Goal: Task Accomplishment & Management: Complete application form

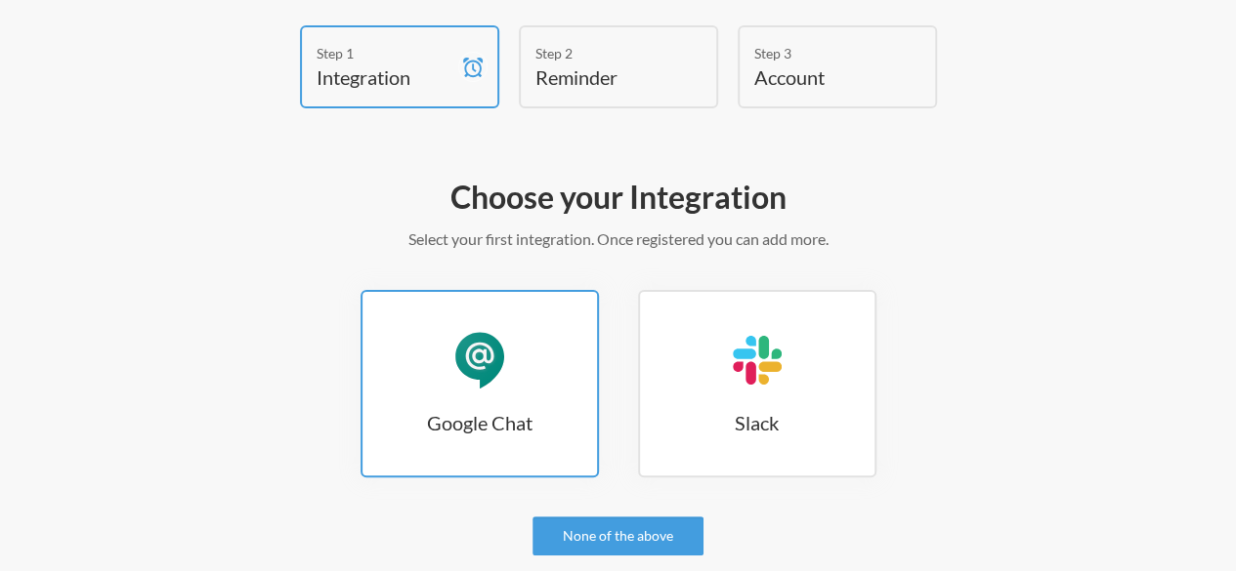
scroll to position [195, 0]
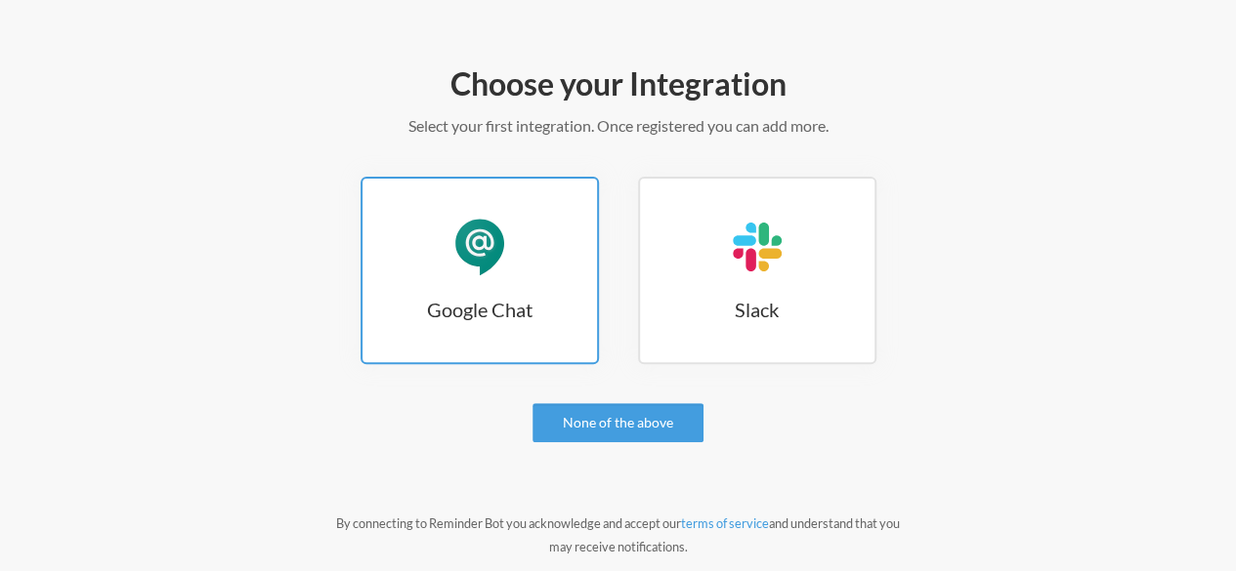
click at [507, 302] on h3 "Google Chat" at bounding box center [479, 309] width 234 height 27
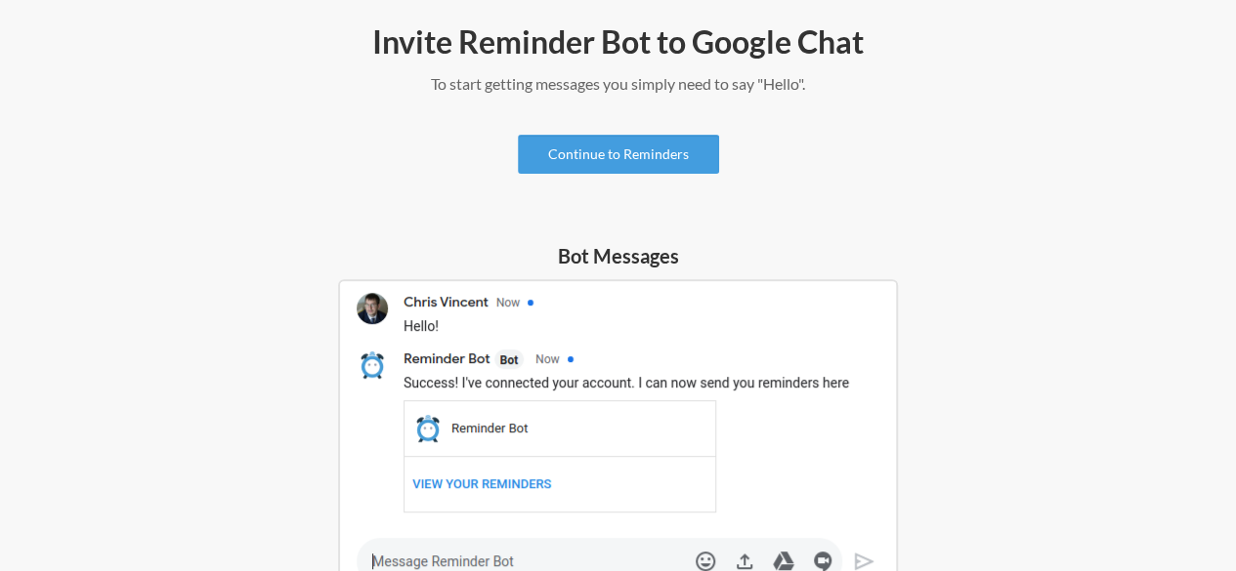
scroll to position [195, 0]
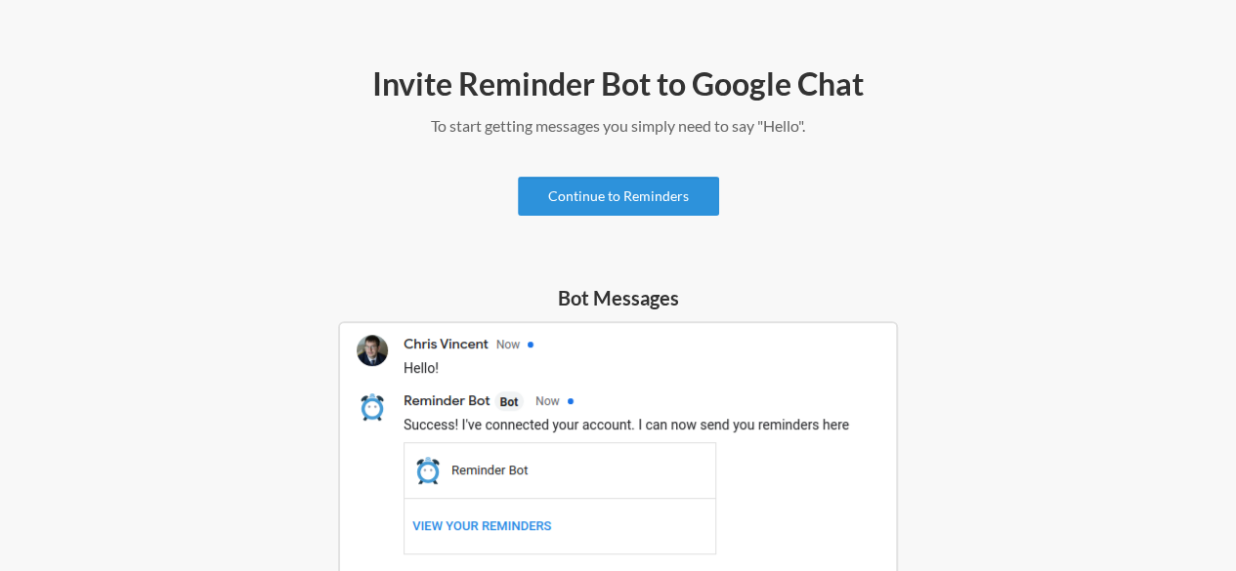
click at [650, 190] on link "Continue to Reminders" at bounding box center [618, 196] width 201 height 39
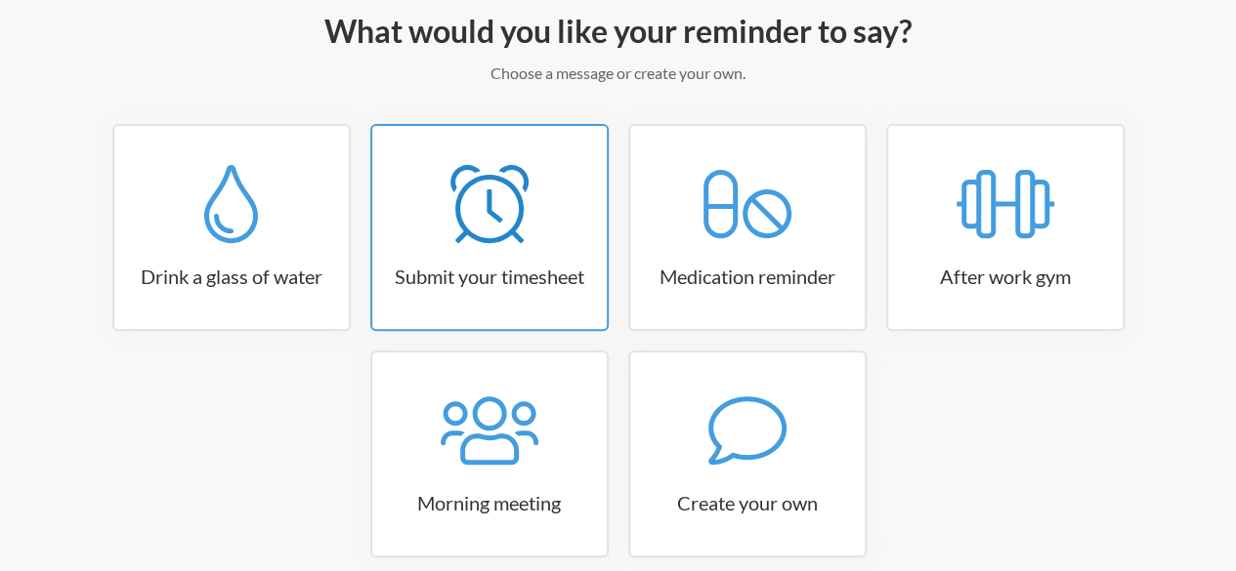
scroll to position [293, 0]
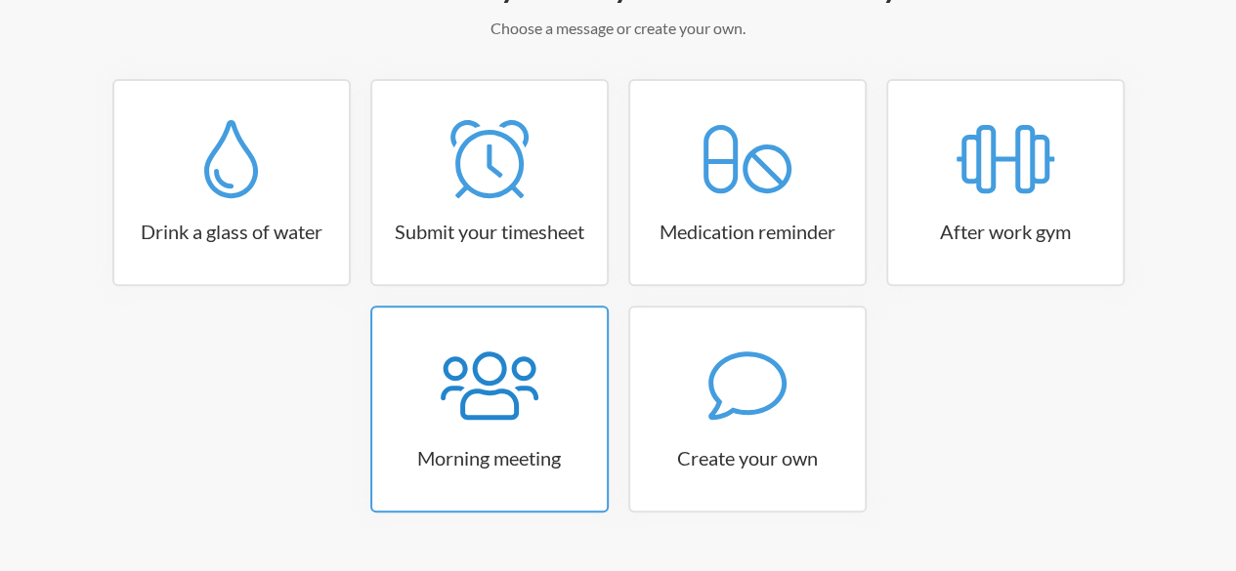
click at [558, 358] on div at bounding box center [489, 386] width 234 height 78
select select "08:30:00"
select select "true"
select select "09:45:00"
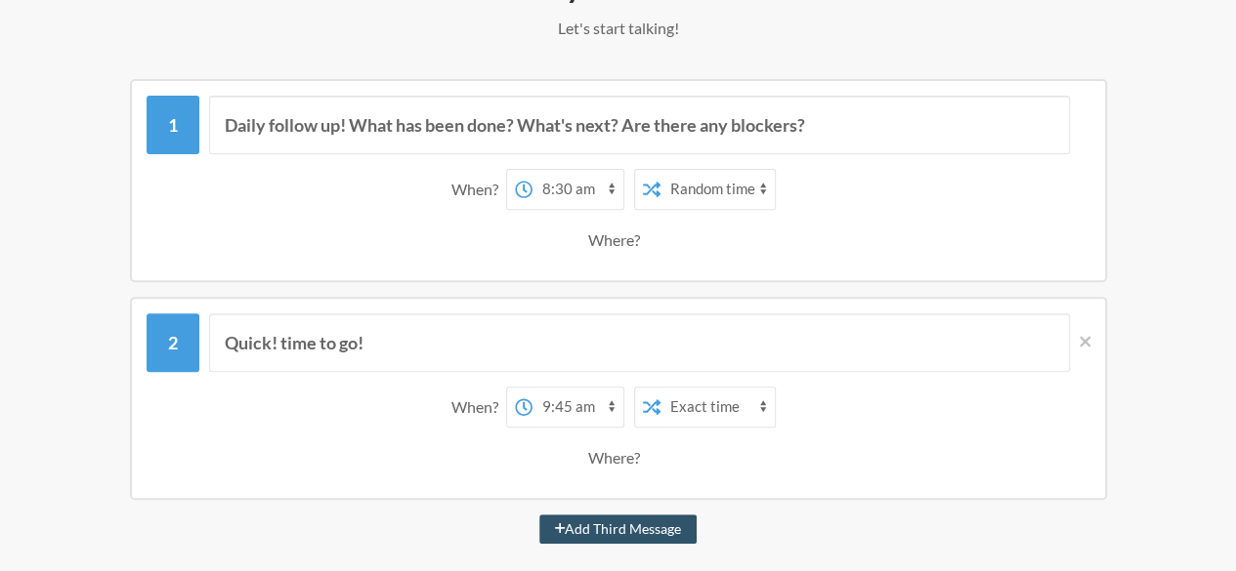
drag, startPoint x: 596, startPoint y: 187, endPoint x: 581, endPoint y: 187, distance: 14.7
click at [581, 187] on select "12:00 am 12:15 am 12:30 am 12:45 am 1:00 am 1:15 am 1:30 am 1:45 am 2:00 am 2:1…" at bounding box center [577, 189] width 91 height 39
click at [532, 170] on select "12:00 am 12:15 am 12:30 am 12:45 am 1:00 am 1:15 am 1:30 am 1:45 am 2:00 am 2:1…" at bounding box center [577, 189] width 91 height 39
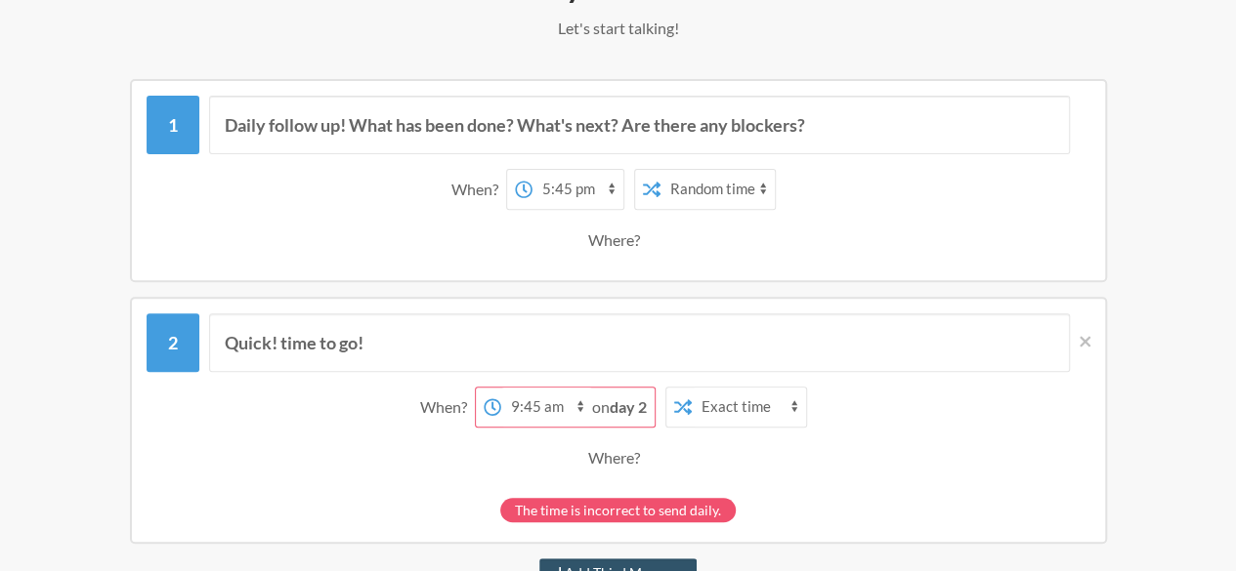
click at [588, 183] on select "12:00 am 12:15 am 12:30 am 12:45 am 1:00 am 1:15 am 1:30 am 1:45 am 2:00 am 2:1…" at bounding box center [577, 189] width 91 height 39
select select "20:00:00"
click at [532, 170] on select "12:00 am 12:15 am 12:30 am 12:45 am 1:00 am 1:15 am 1:30 am 1:45 am 2:00 am 2:1…" at bounding box center [577, 189] width 91 height 39
click at [755, 188] on select "Exact time Random time" at bounding box center [717, 189] width 114 height 39
select select "false"
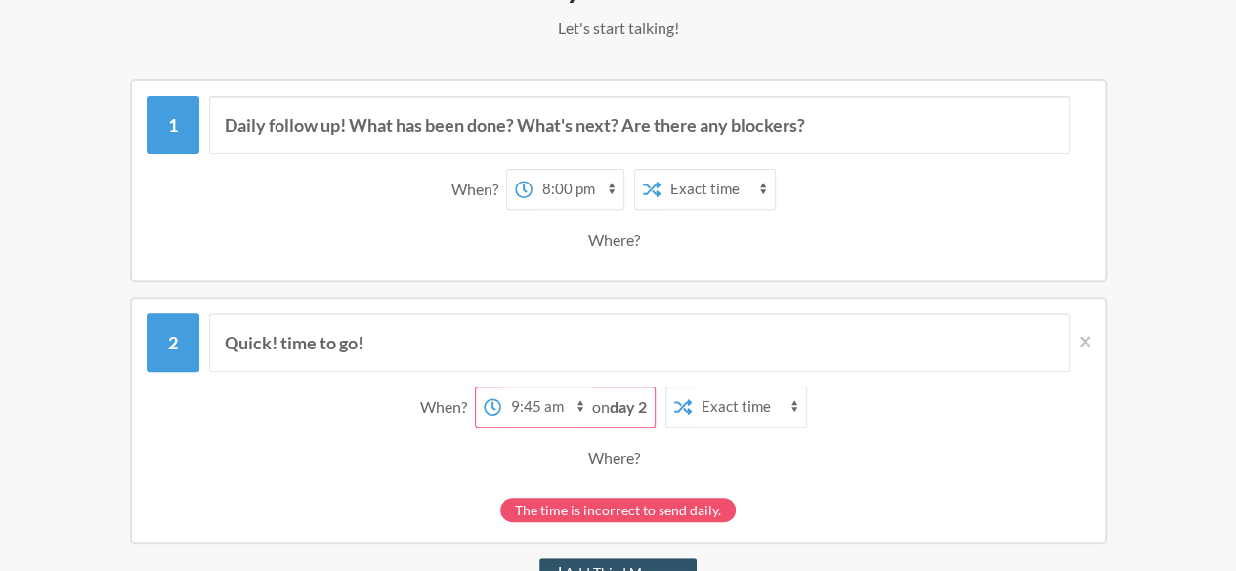
click at [660, 170] on select "Exact time Random time" at bounding box center [717, 189] width 114 height 39
click at [555, 403] on select "12:00 am 12:15 am 12:30 am 12:45 am 1:00 am 1:15 am 1:30 am 1:45 am 2:00 am 2:1…" at bounding box center [546, 407] width 91 height 39
select select "08:00:00"
click at [501, 388] on select "12:00 am 12:15 am 12:30 am 12:45 am 1:00 am 1:15 am 1:30 am 1:45 am 2:00 am 2:1…" at bounding box center [546, 407] width 91 height 39
click at [756, 400] on select "Exact time Random time" at bounding box center [749, 407] width 114 height 39
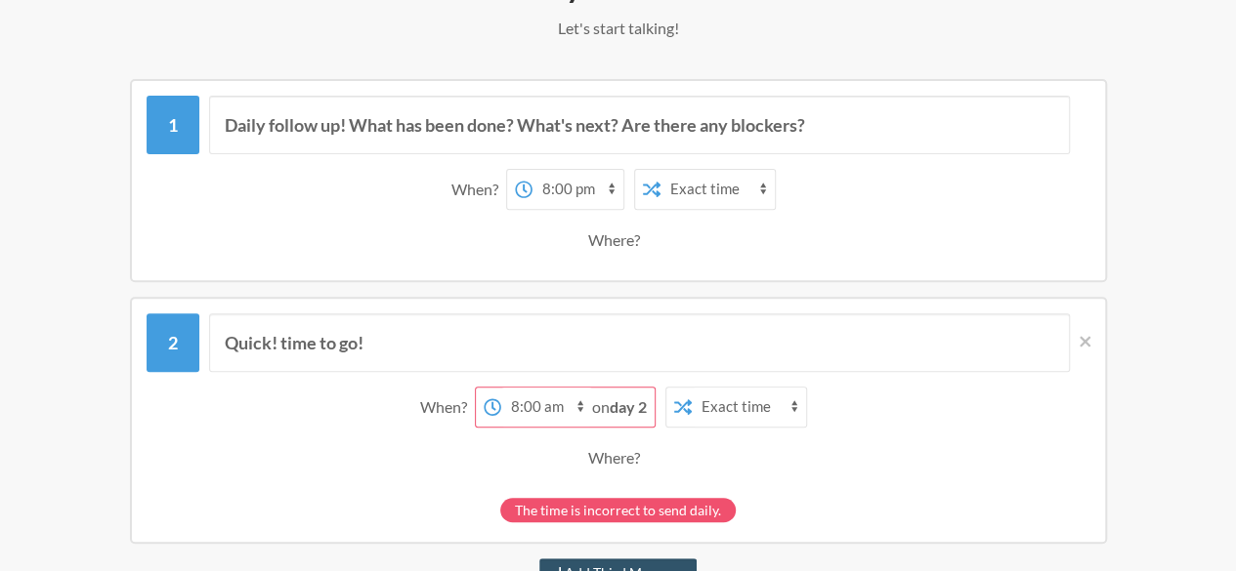
click at [885, 403] on div "When? 12:00 am 12:15 am 12:30 am 12:45 am 1:00 am 1:15 am 1:30 am 1:45 am 2:00 …" at bounding box center [618, 407] width 924 height 41
click at [602, 184] on select "12:00 am 12:15 am 12:30 am 12:45 am 1:00 am 1:15 am 1:30 am 1:45 am 2:00 am 2:1…" at bounding box center [577, 189] width 91 height 39
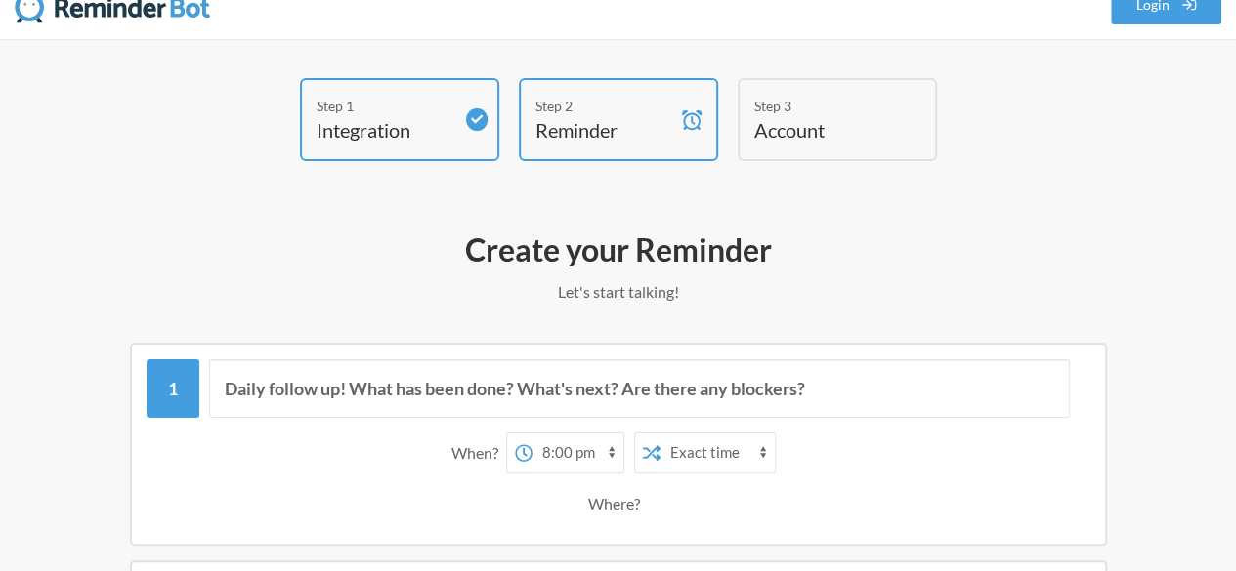
scroll to position [0, 0]
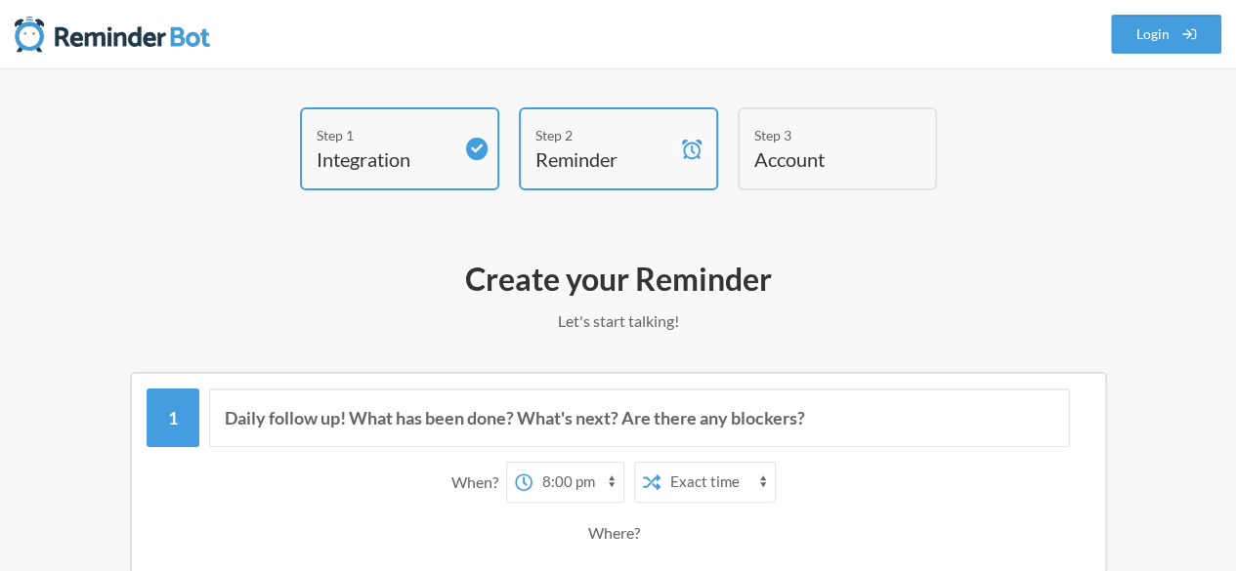
click at [605, 149] on h4 "Reminder" at bounding box center [603, 159] width 137 height 27
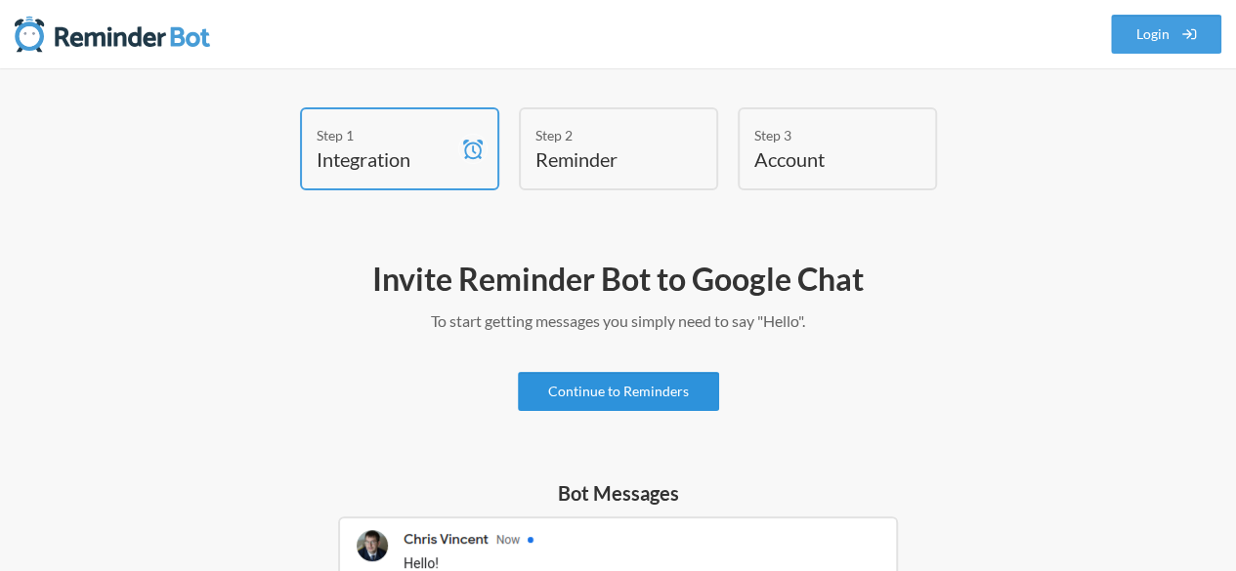
click at [643, 382] on link "Continue to Reminders" at bounding box center [618, 391] width 201 height 39
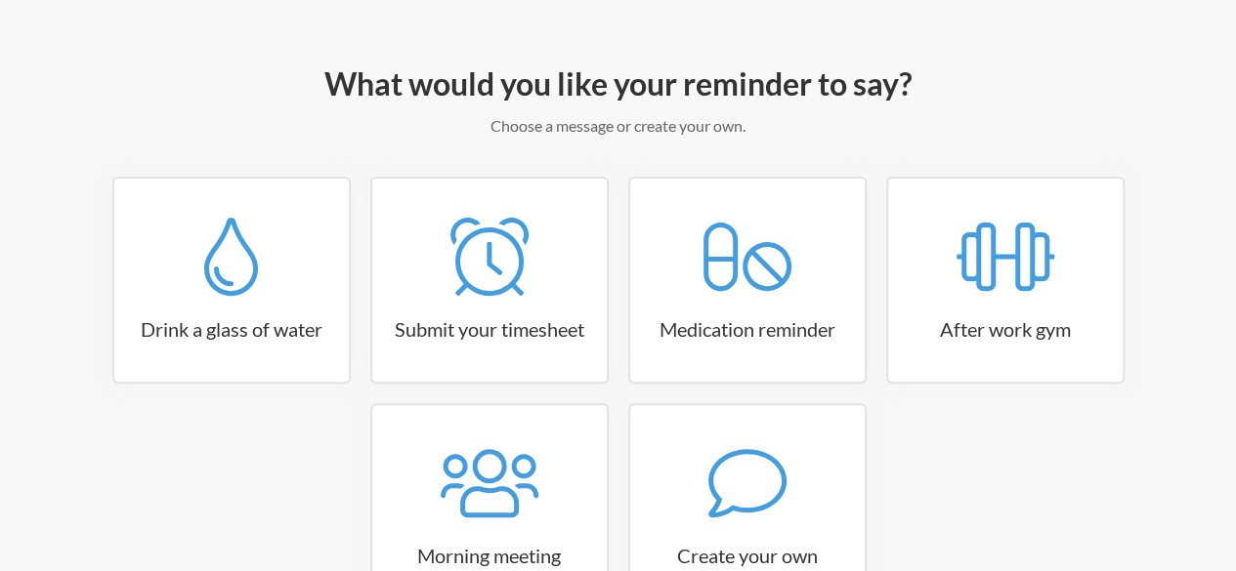
scroll to position [293, 0]
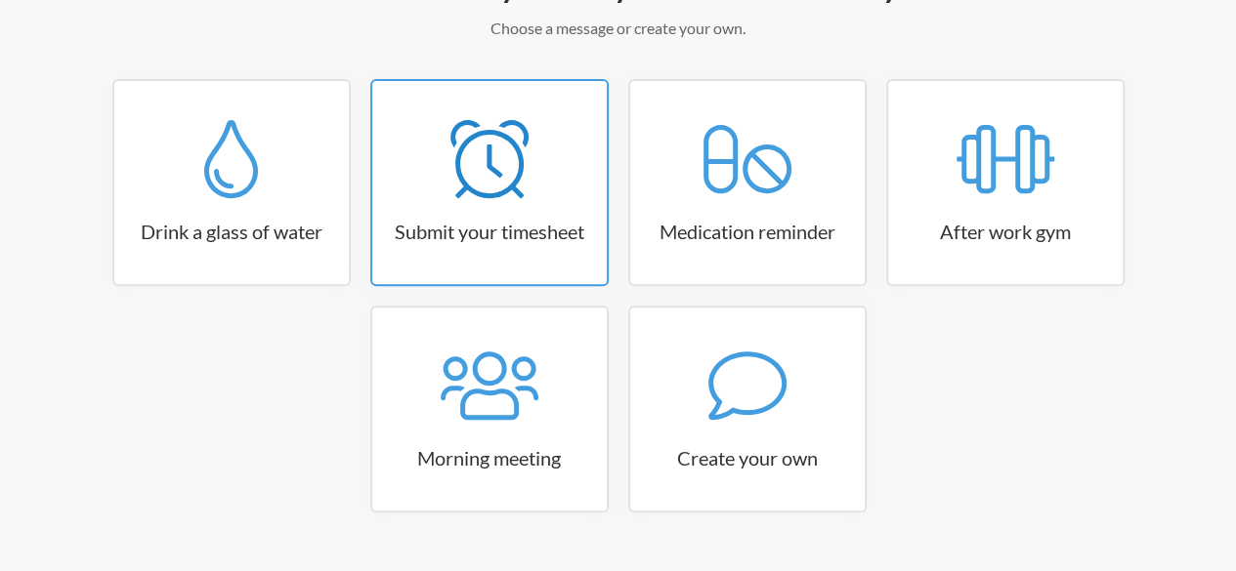
click at [457, 239] on h3 "Submit your timesheet" at bounding box center [489, 231] width 234 height 27
select select "15:30:00"
select select "true"
select select "16:30:00"
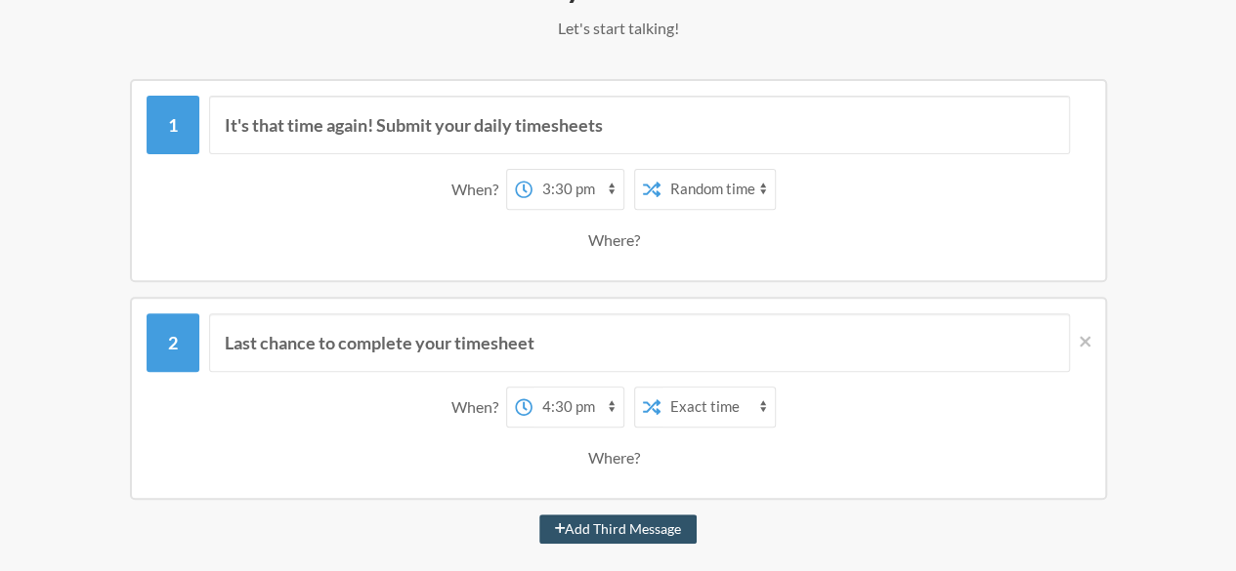
click at [589, 189] on select "12:00 am 12:15 am 12:30 am 12:45 am 1:00 am 1:15 am 1:30 am 1:45 am 2:00 am 2:1…" at bounding box center [577, 189] width 91 height 39
click at [405, 179] on div "When? 12:00 am 12:15 am 12:30 am 12:45 am 1:00 am 1:15 am 1:30 am 1:45 am 2:00 …" at bounding box center [618, 189] width 924 height 41
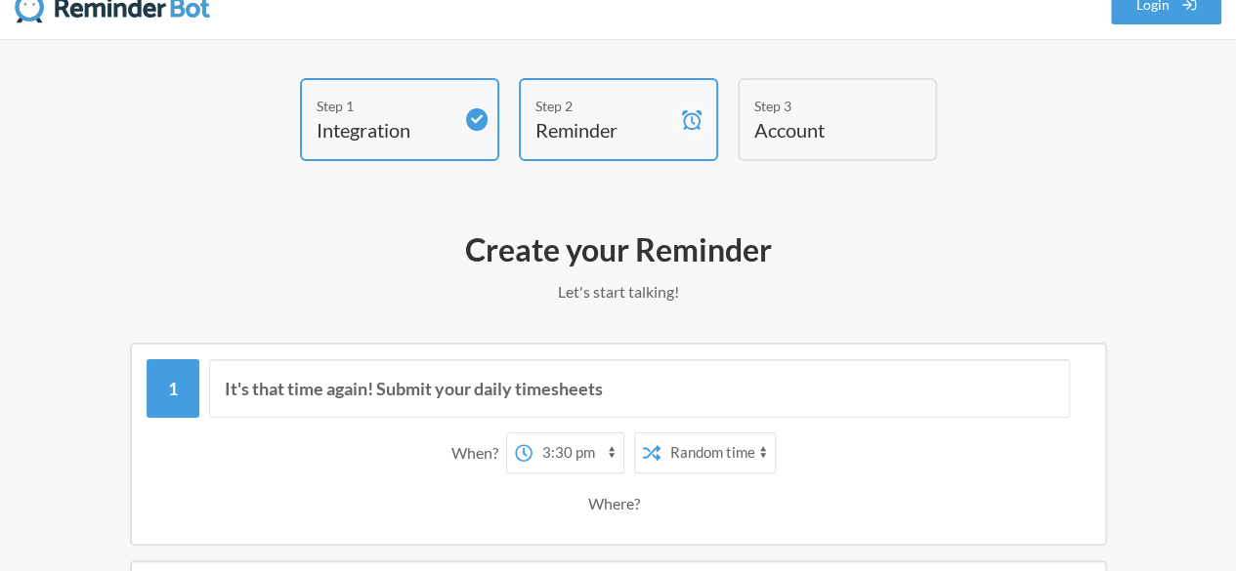
scroll to position [0, 0]
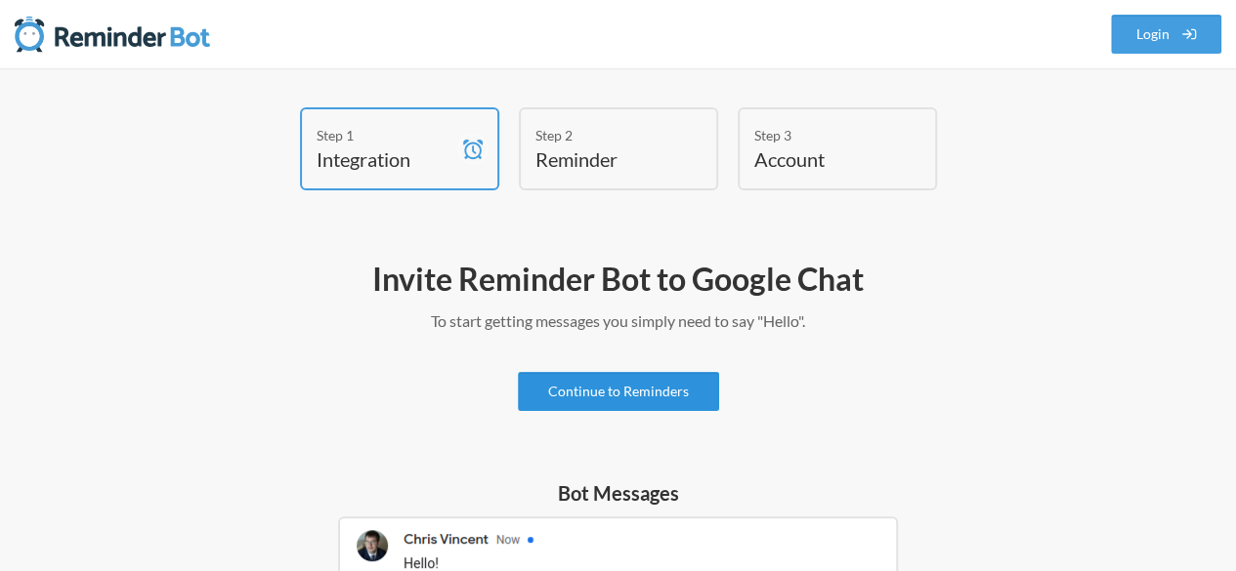
click at [628, 401] on link "Continue to Reminders" at bounding box center [618, 391] width 201 height 39
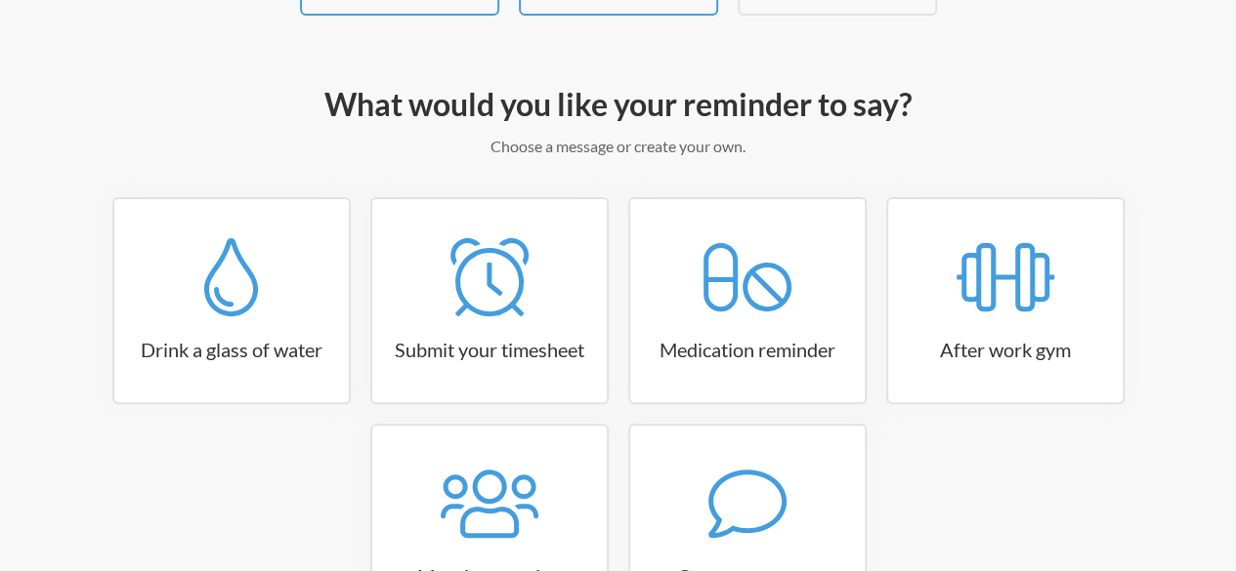
scroll to position [293, 0]
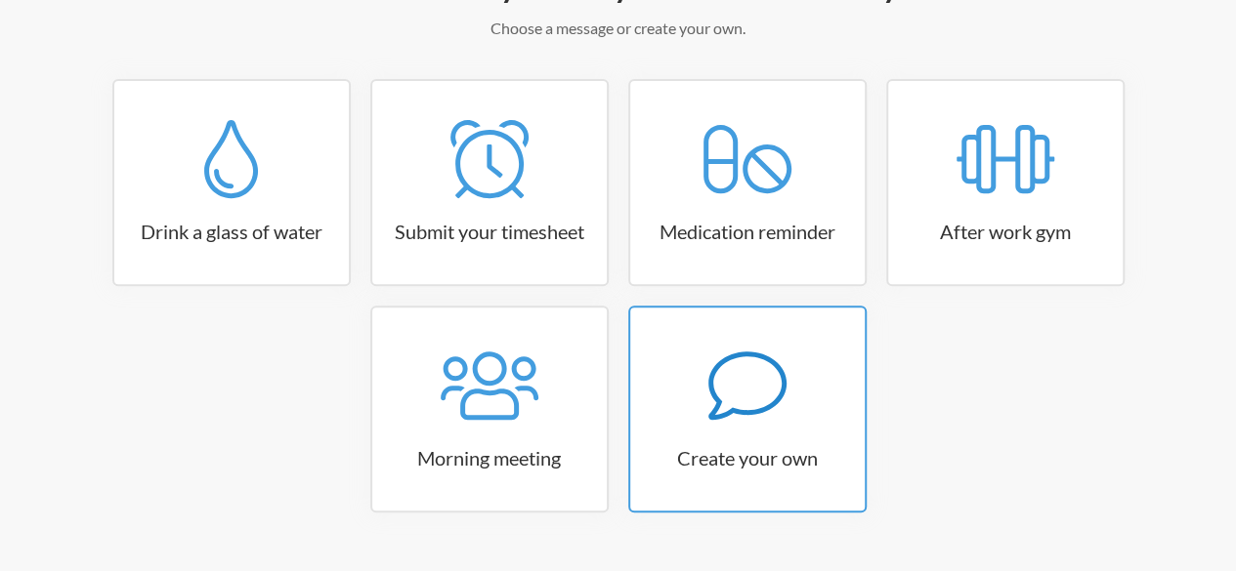
click at [711, 400] on icon at bounding box center [747, 386] width 78 height 78
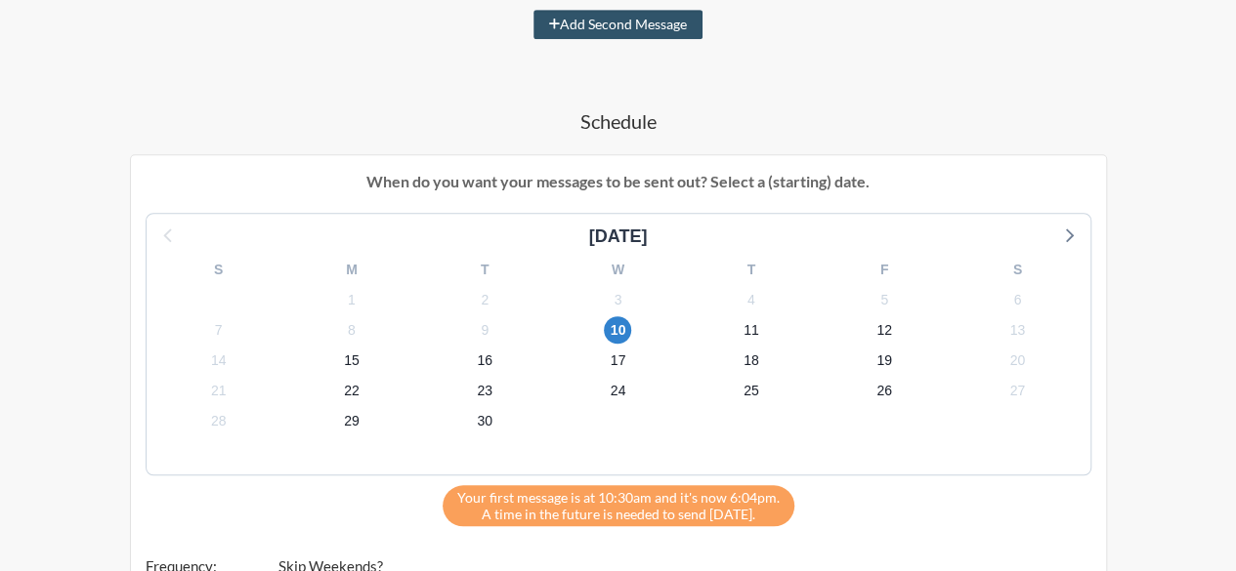
scroll to position [586, 0]
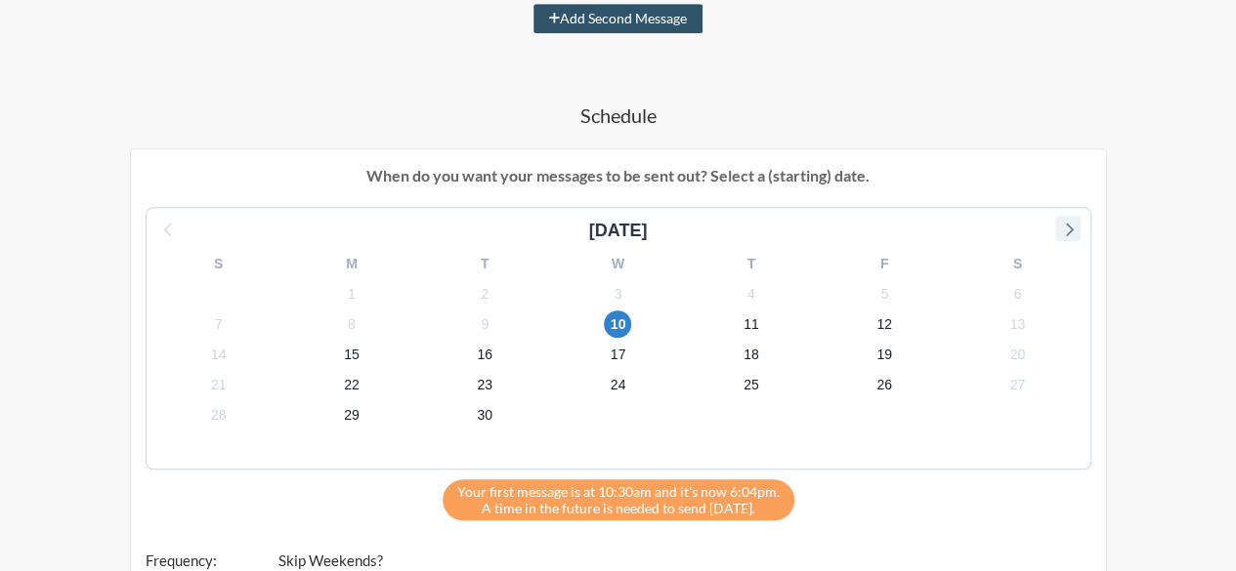
click at [1067, 225] on icon at bounding box center [1067, 228] width 25 height 25
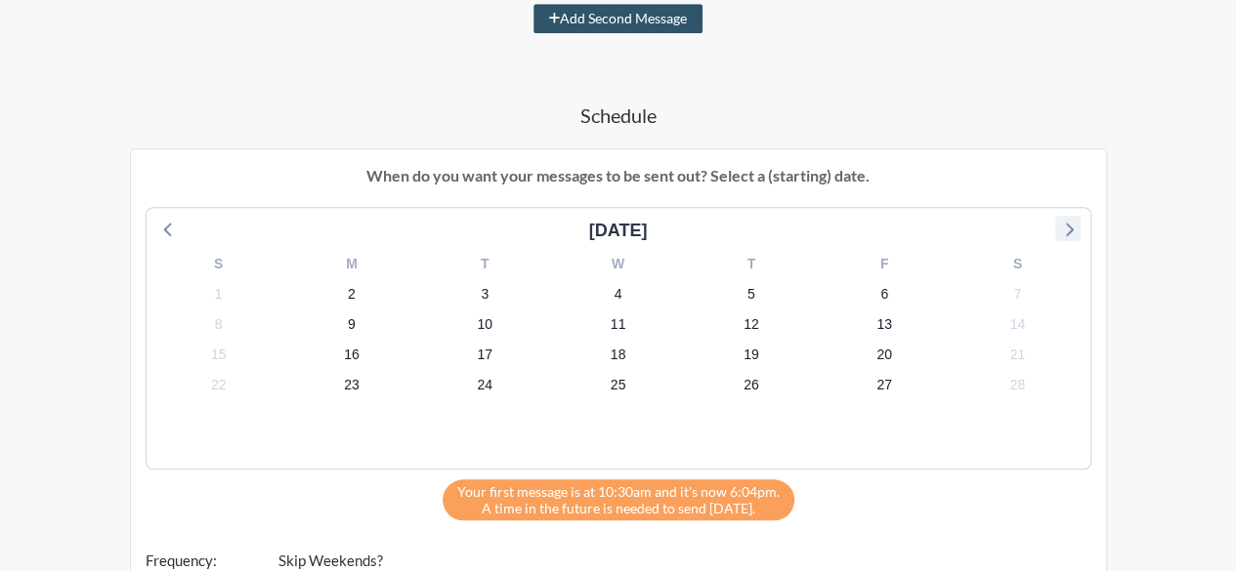
click at [1067, 225] on icon at bounding box center [1067, 228] width 25 height 25
click at [1067, 225] on div "March 2026" at bounding box center [618, 231] width 924 height 26
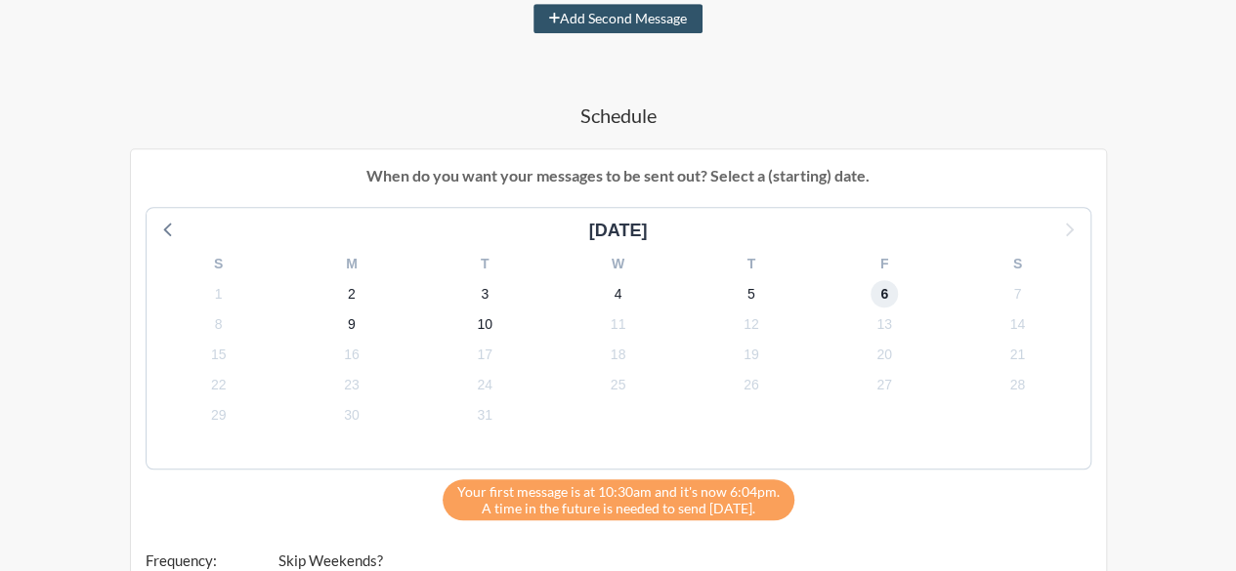
click at [883, 292] on span "6" at bounding box center [883, 293] width 27 height 27
click at [174, 229] on icon at bounding box center [168, 228] width 25 height 25
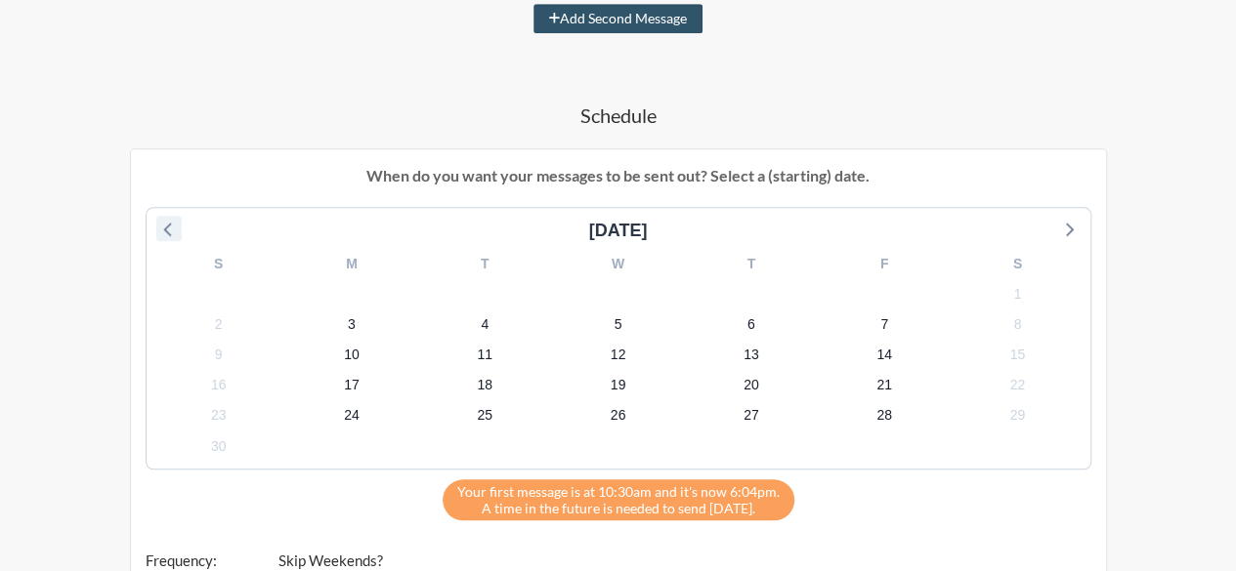
click at [174, 229] on icon at bounding box center [168, 228] width 25 height 25
click at [174, 229] on div "September 2025" at bounding box center [618, 231] width 924 height 26
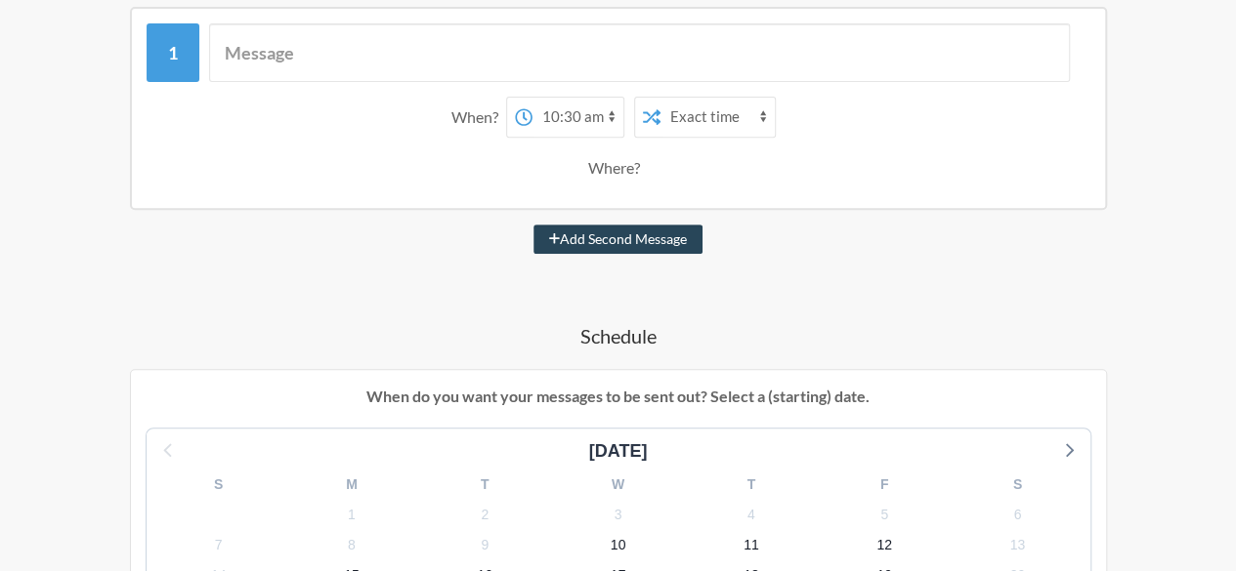
scroll to position [293, 0]
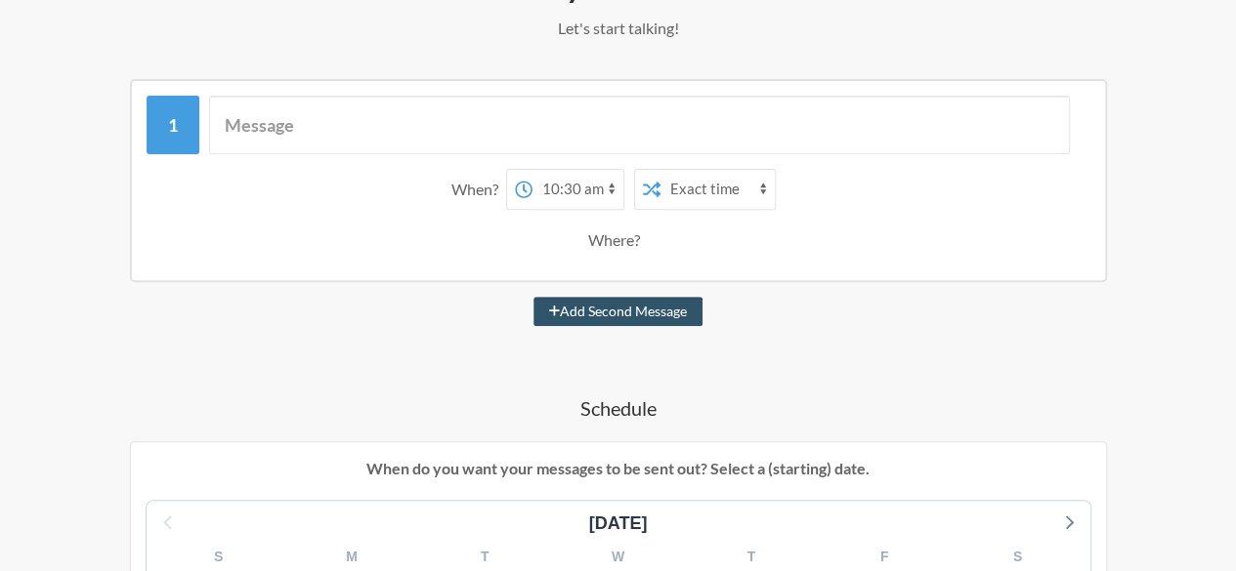
click at [606, 189] on select "12:00 am 12:15 am 12:30 am 12:45 am 1:00 am 1:15 am 1:30 am 1:45 am 2:00 am 2:1…" at bounding box center [577, 189] width 91 height 39
select select "08:00:00"
click at [532, 170] on select "12:00 am 12:15 am 12:30 am 12:45 am 1:00 am 1:15 am 1:30 am 1:45 am 2:00 am 2:1…" at bounding box center [577, 189] width 91 height 39
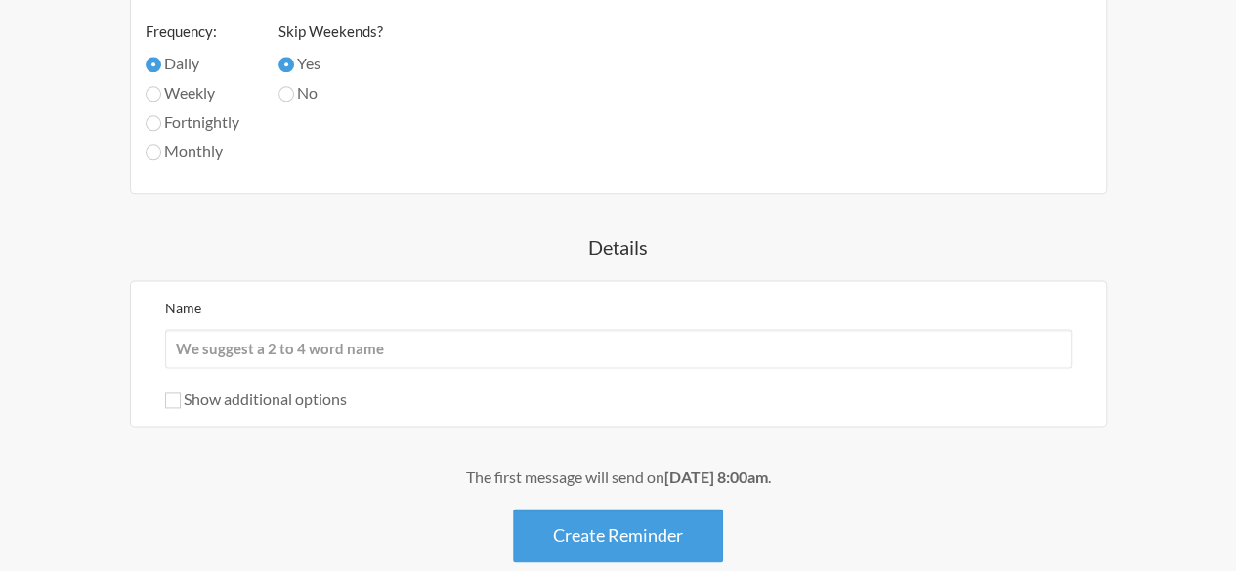
scroll to position [1172, 0]
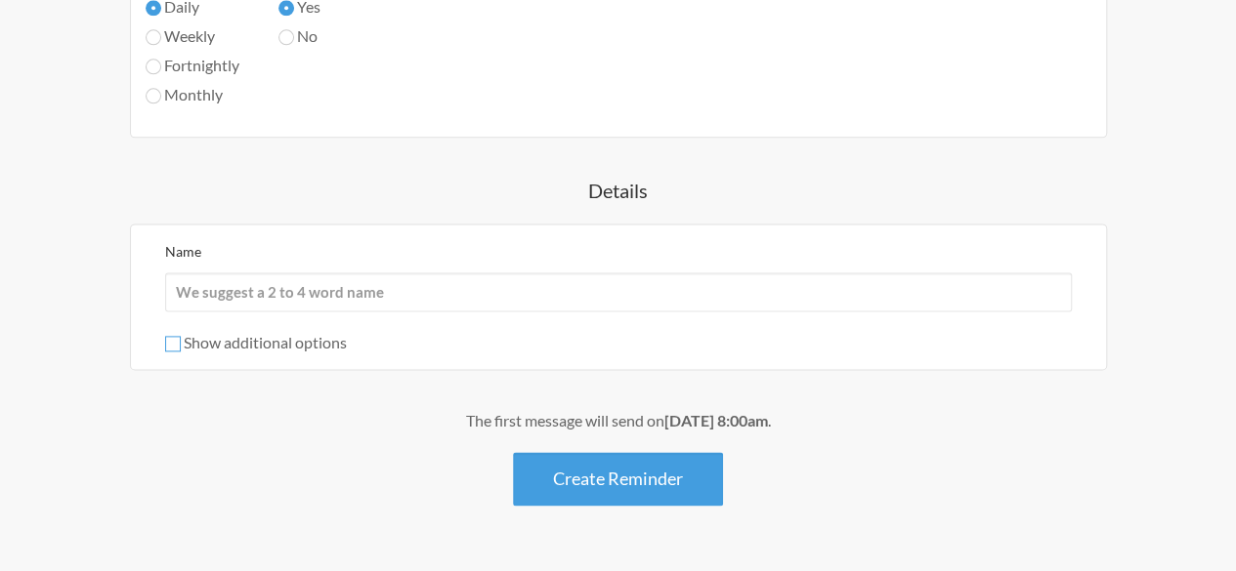
click at [177, 344] on input "Show additional options" at bounding box center [173, 344] width 16 height 16
checkbox input "true"
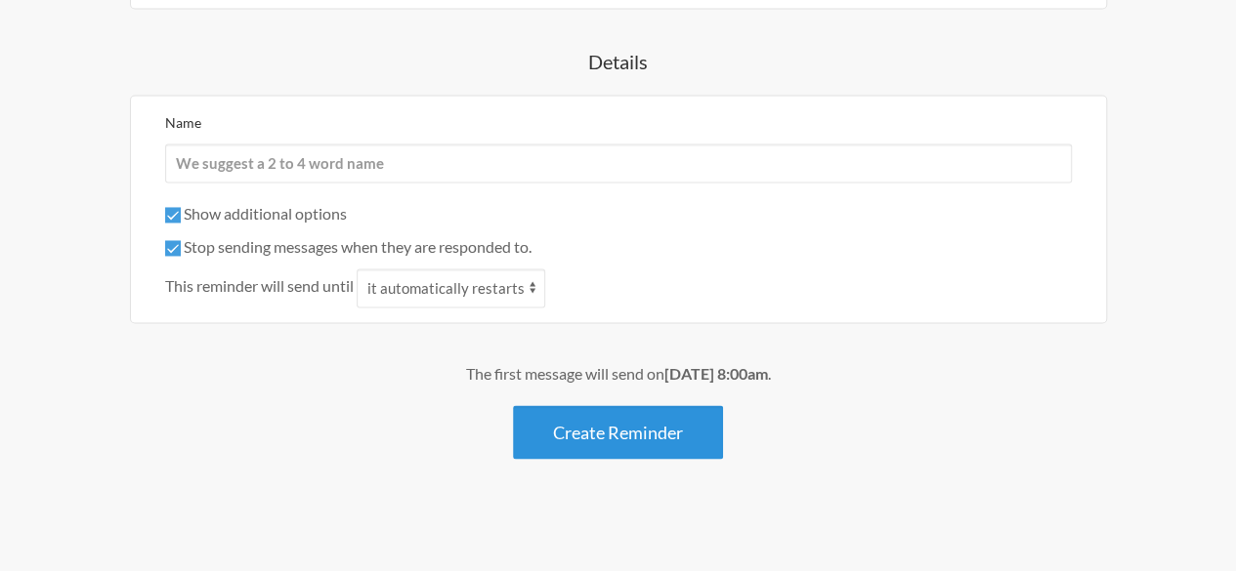
click at [637, 429] on button "Create Reminder" at bounding box center [618, 432] width 210 height 54
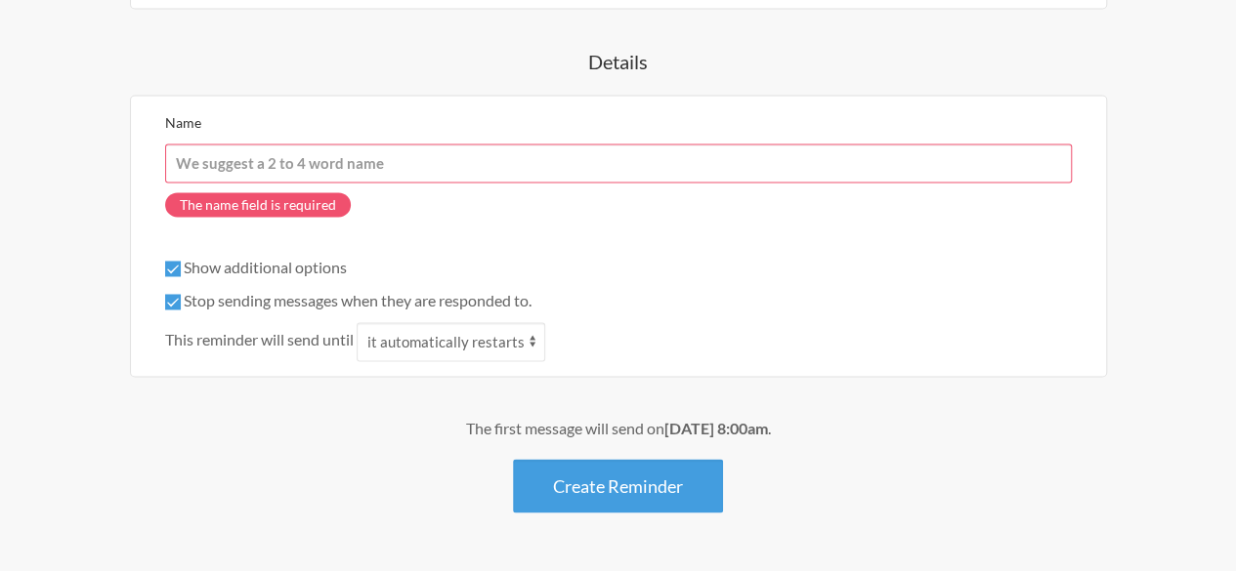
click at [354, 169] on input "Name" at bounding box center [618, 163] width 906 height 39
type input "Trần Bảo Nam"
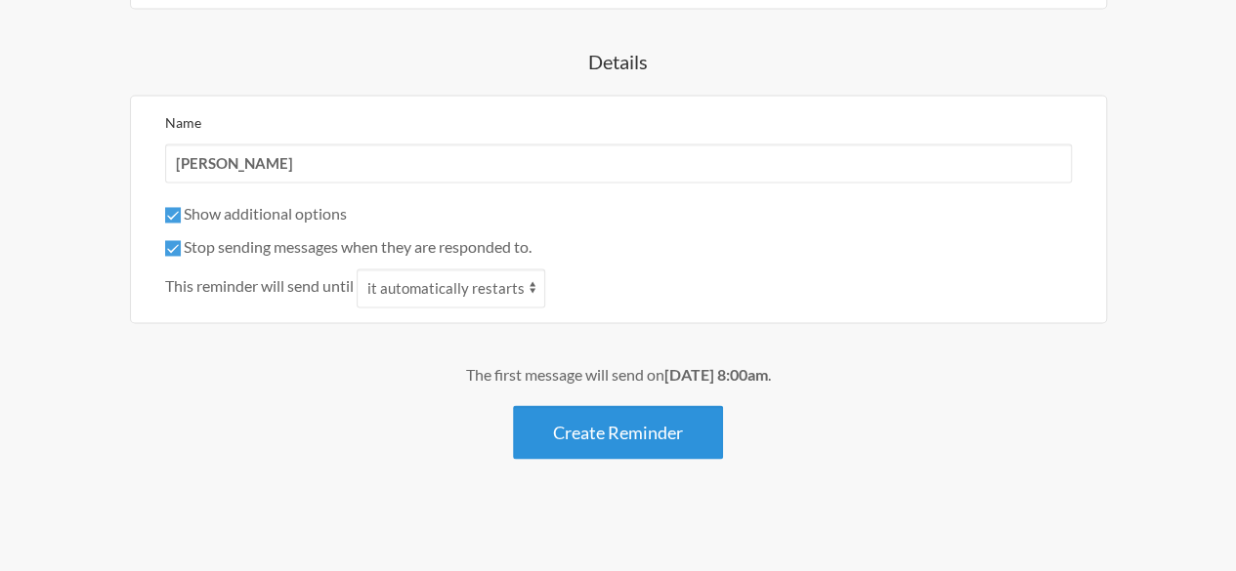
click at [577, 426] on button "Create Reminder" at bounding box center [618, 432] width 210 height 54
click at [570, 429] on button "Create Reminder" at bounding box center [618, 432] width 210 height 54
click at [626, 429] on button "Create Reminder" at bounding box center [618, 432] width 210 height 54
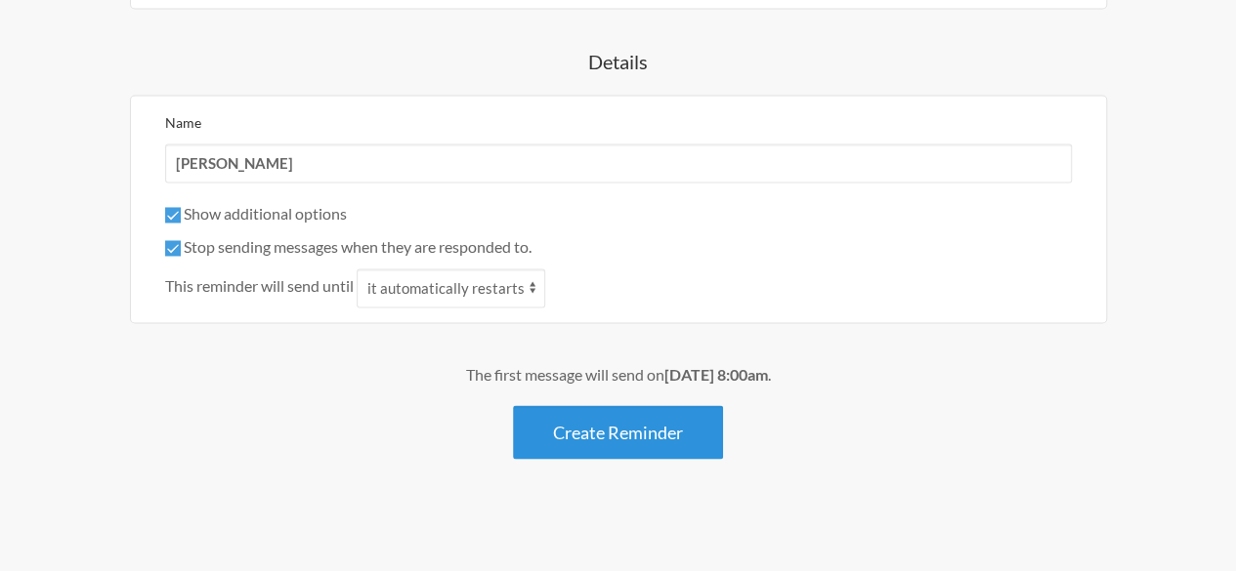
click at [626, 429] on button "Create Reminder" at bounding box center [618, 432] width 210 height 54
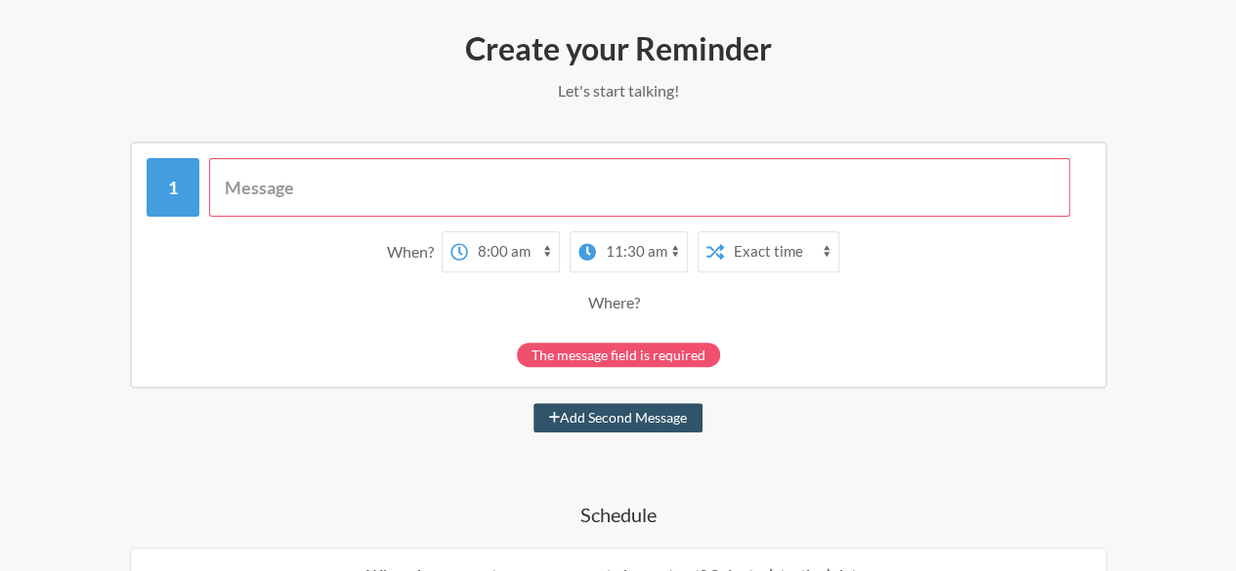
scroll to position [222, 0]
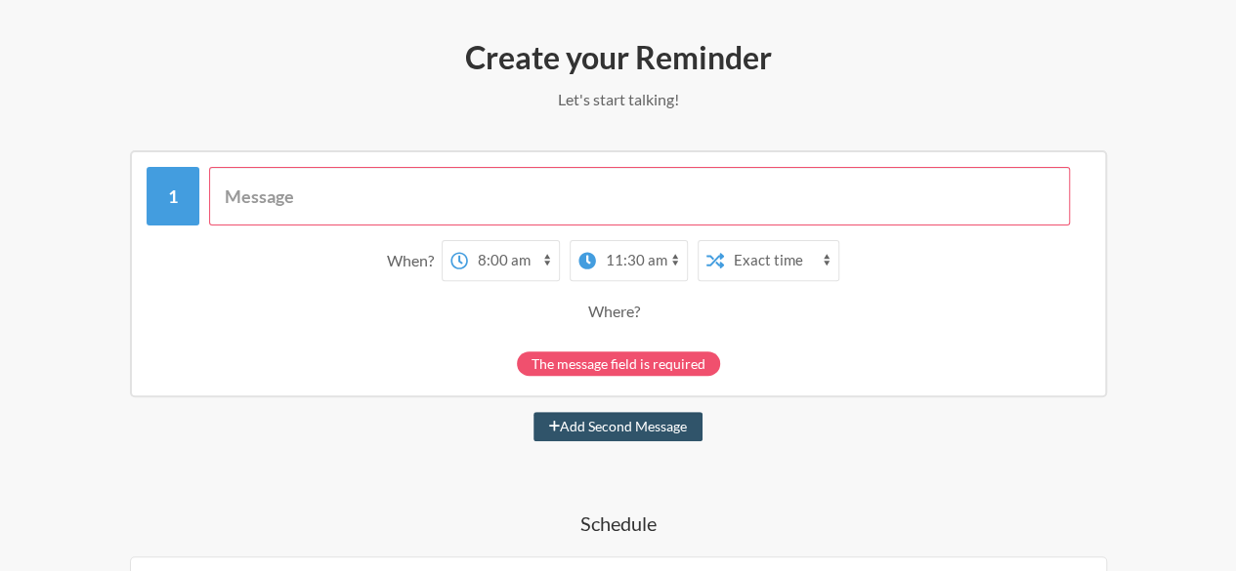
click at [472, 212] on input "text" at bounding box center [639, 196] width 861 height 59
type input "Daily follow up! What has been done? What's next? Are there any blockers?"
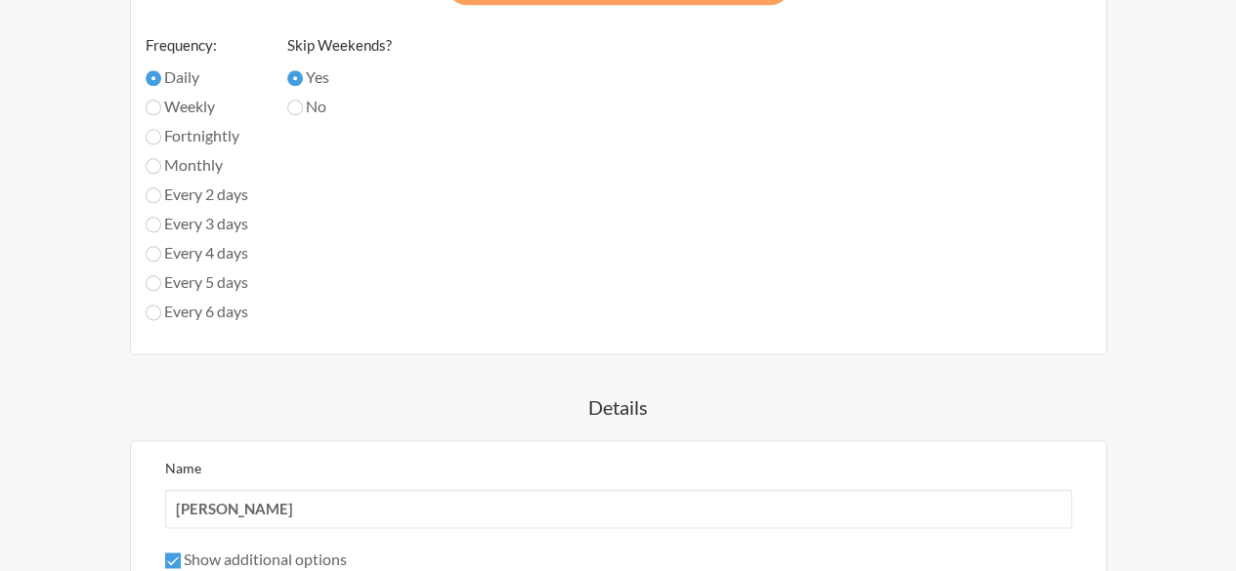
scroll to position [1448, 0]
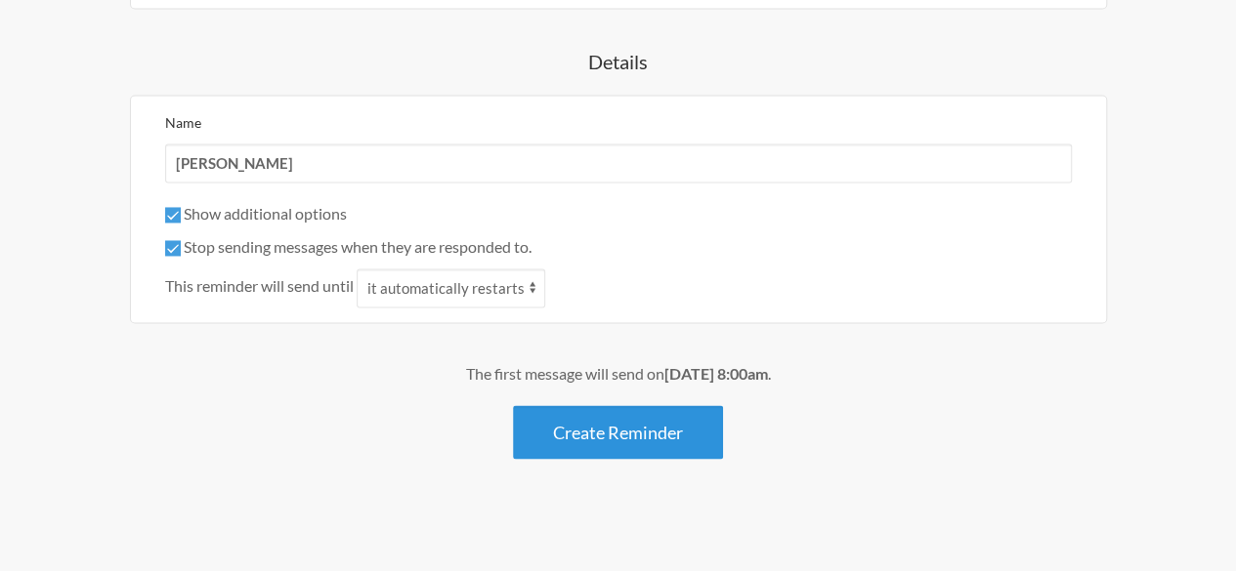
click at [589, 407] on button "Create Reminder" at bounding box center [618, 432] width 210 height 54
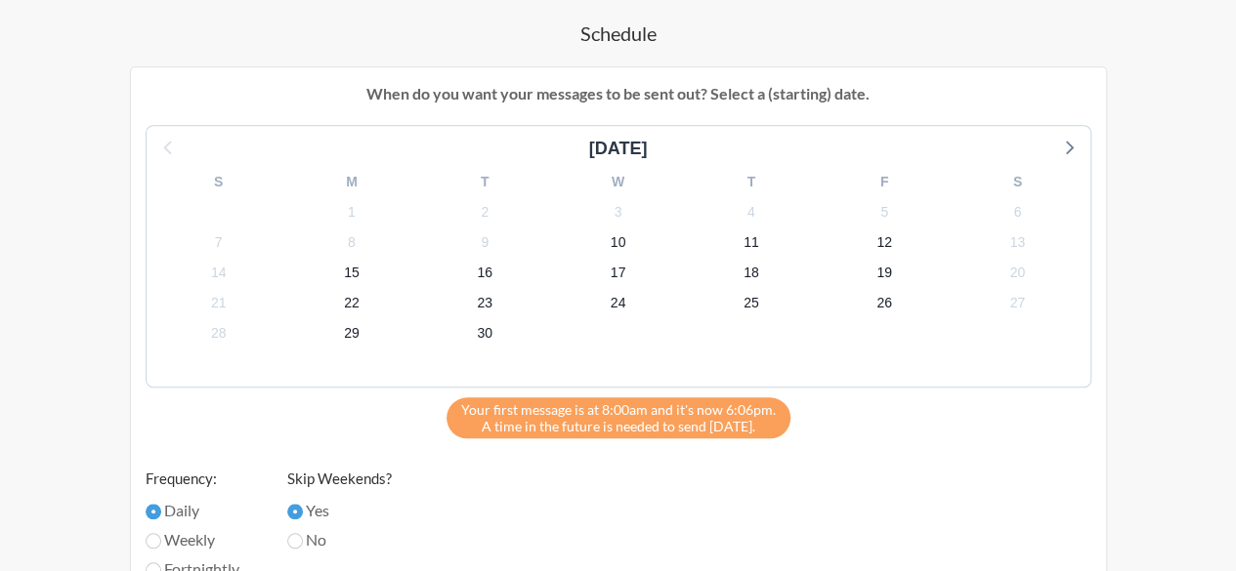
scroll to position [796, 0]
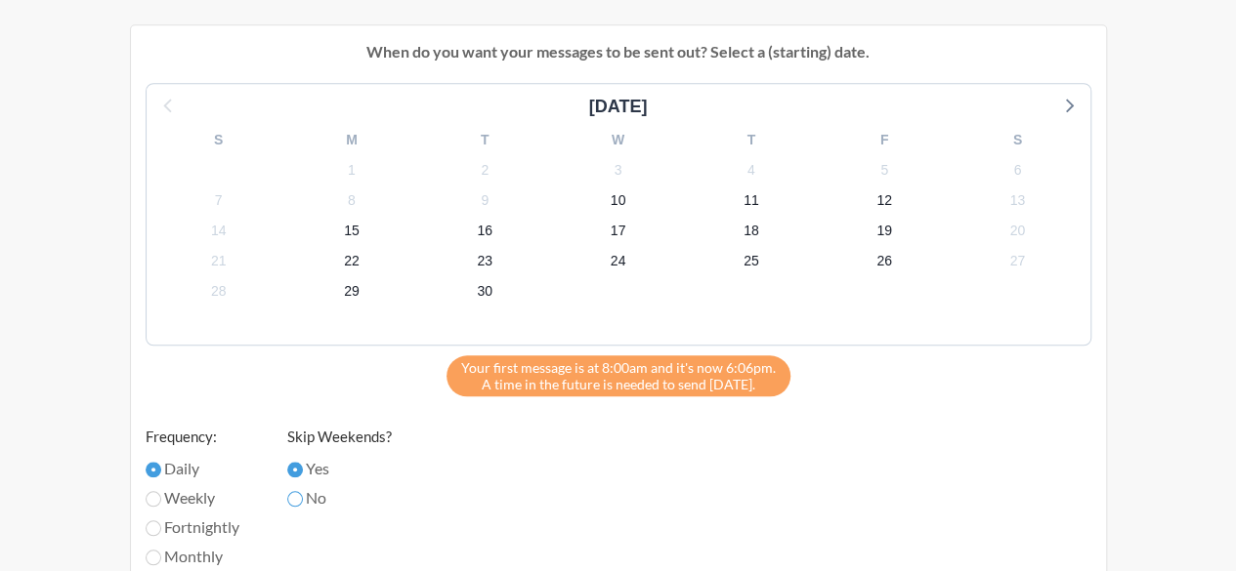
click at [299, 491] on input "No" at bounding box center [295, 499] width 16 height 16
radio input "true"
click at [299, 491] on input "No" at bounding box center [295, 499] width 16 height 16
click at [298, 469] on input "Yes" at bounding box center [295, 470] width 16 height 16
radio input "true"
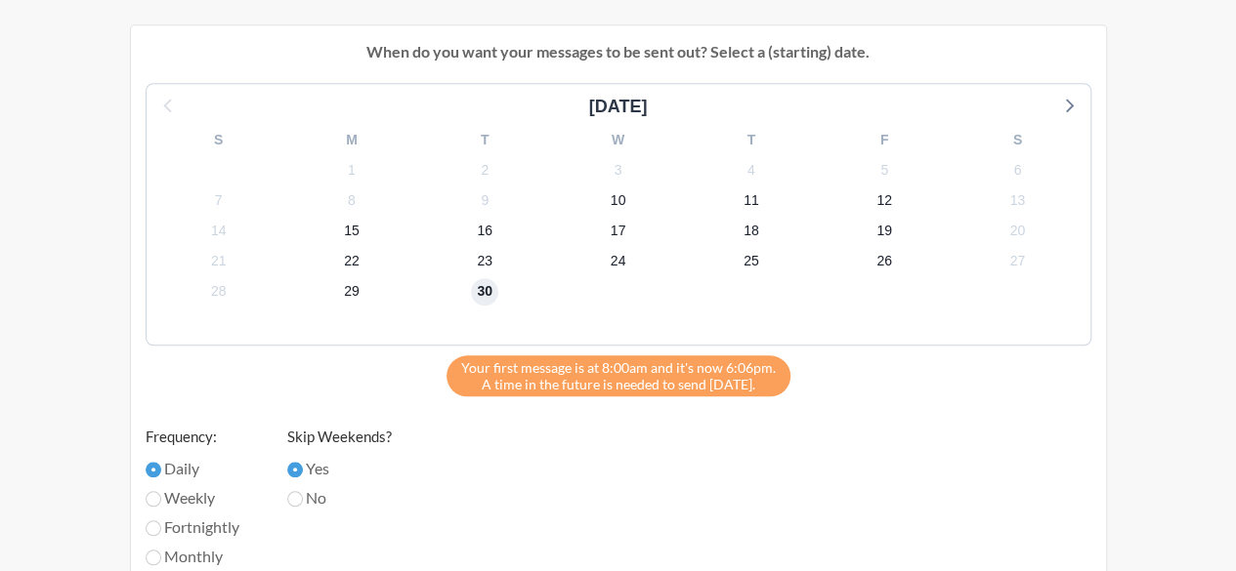
click at [486, 297] on span "30" at bounding box center [484, 291] width 27 height 27
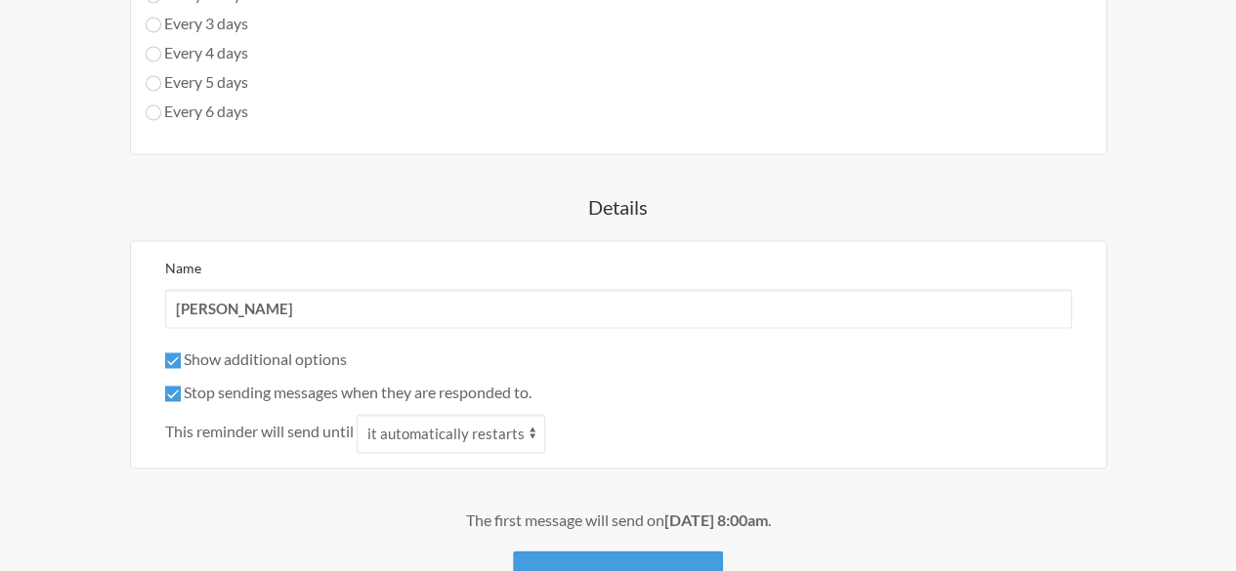
scroll to position [1285, 0]
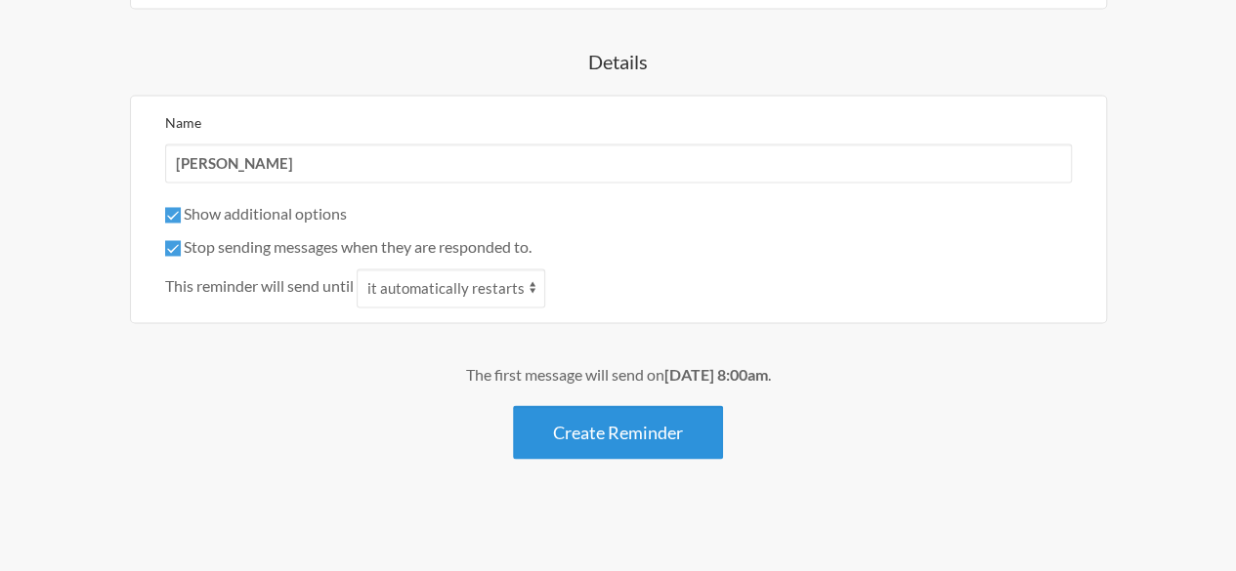
click at [651, 413] on button "Create Reminder" at bounding box center [618, 432] width 210 height 54
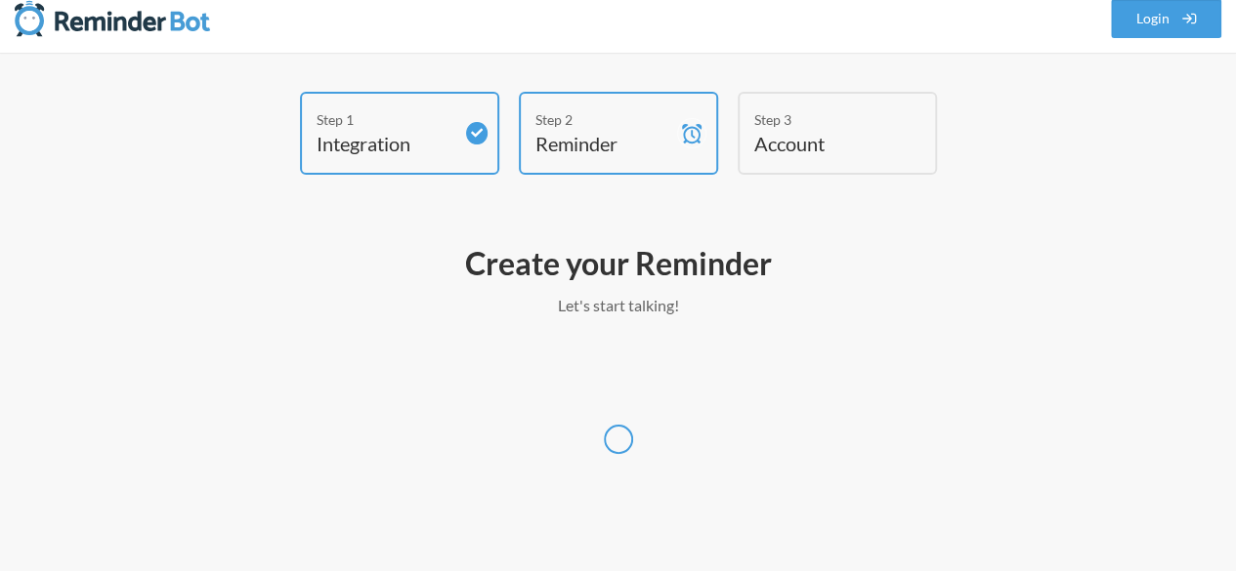
scroll to position [15, 0]
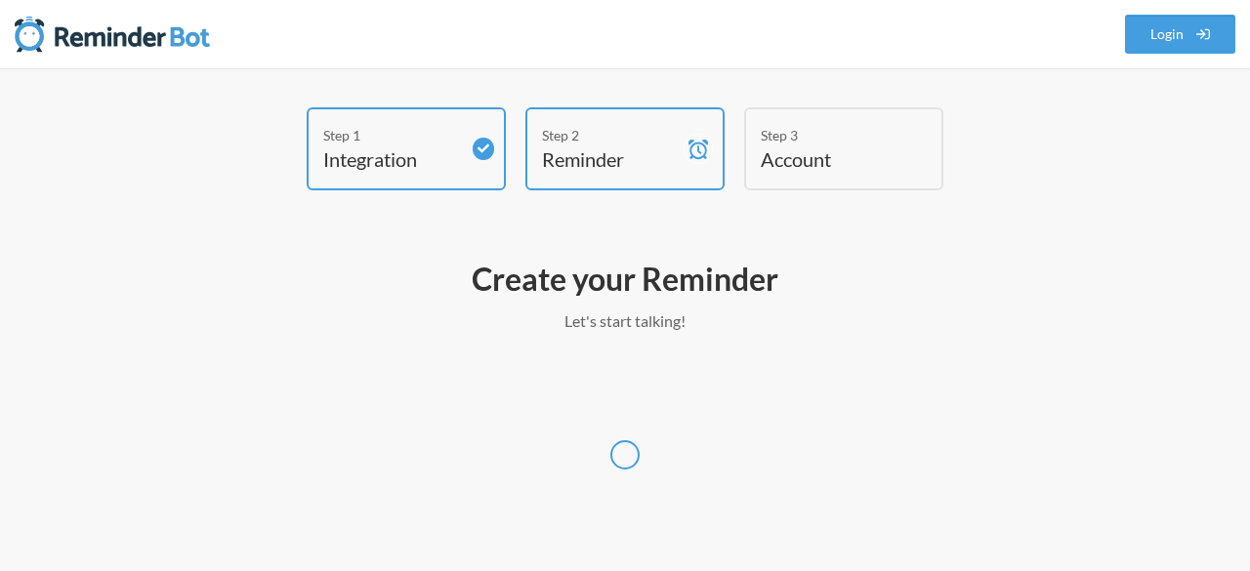
select select "Asia/Barnaul"
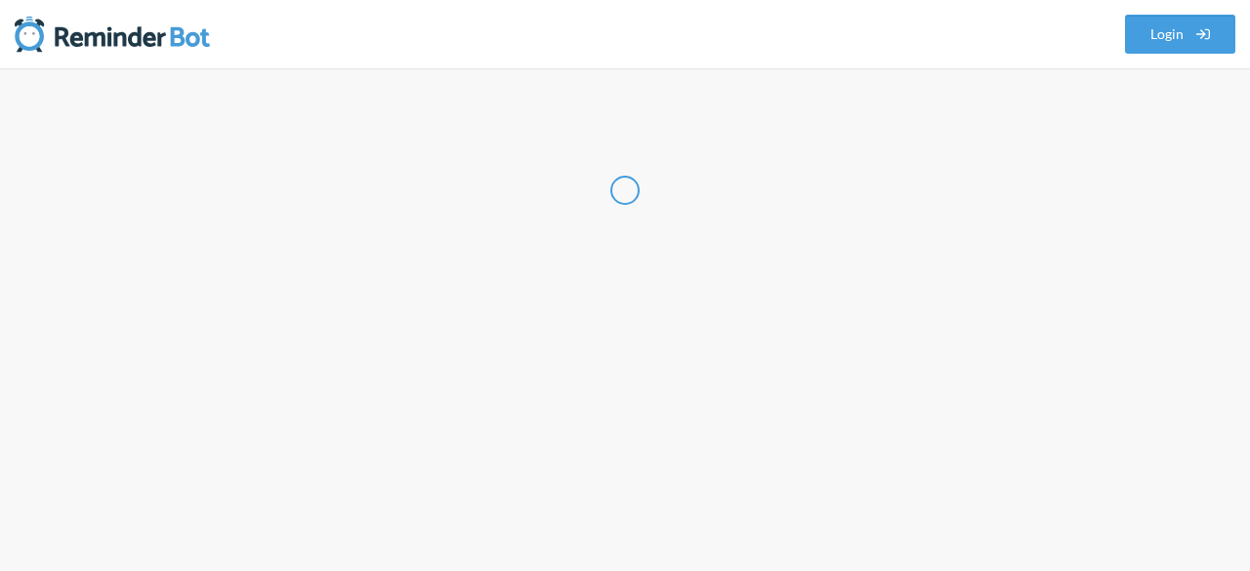
select select "VN"
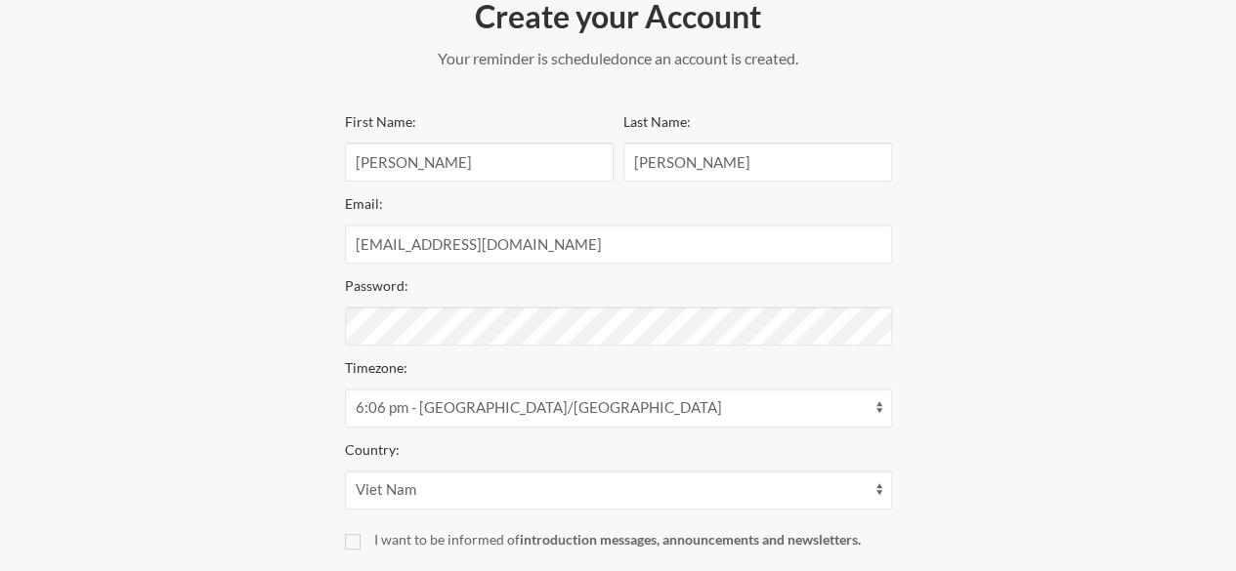
scroll to position [293, 0]
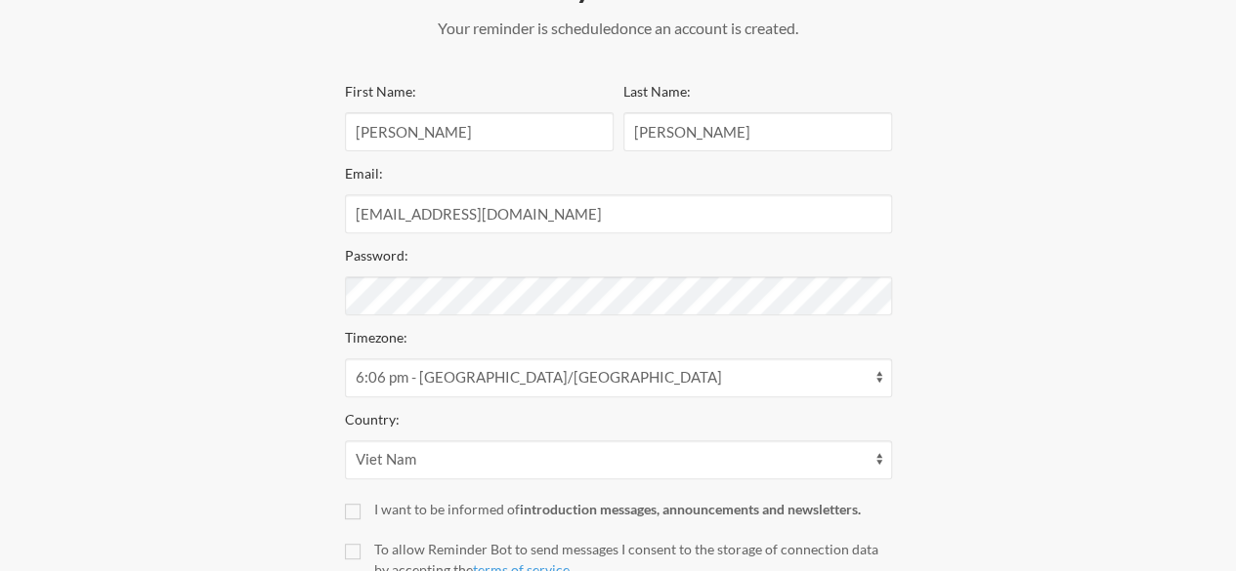
click at [590, 249] on div "Password:" at bounding box center [618, 279] width 547 height 72
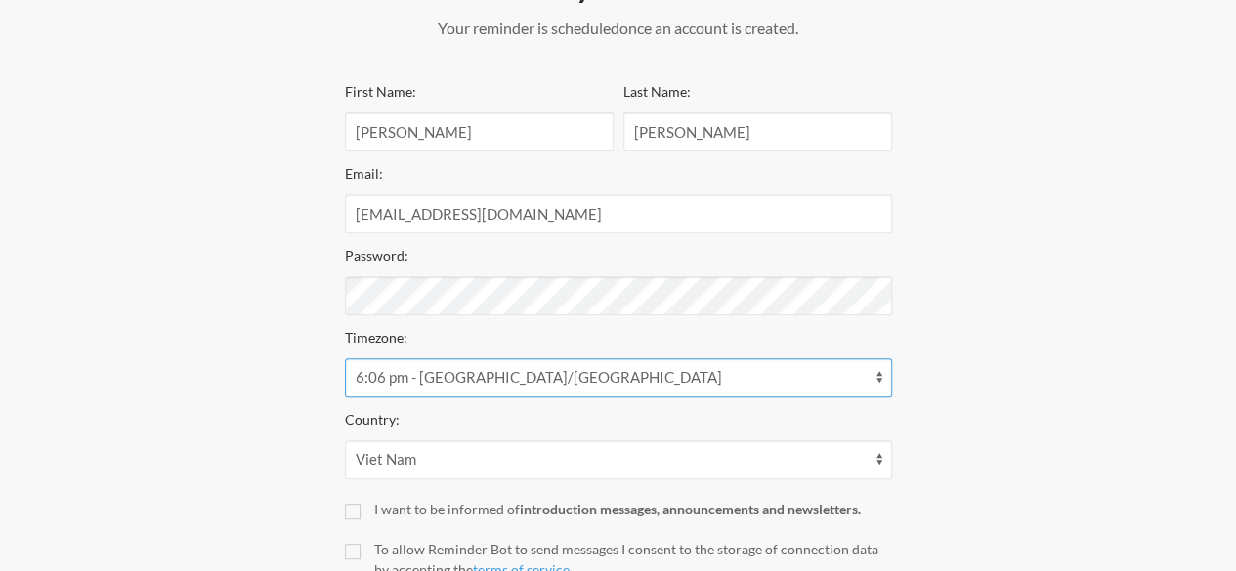
scroll to position [442, 0]
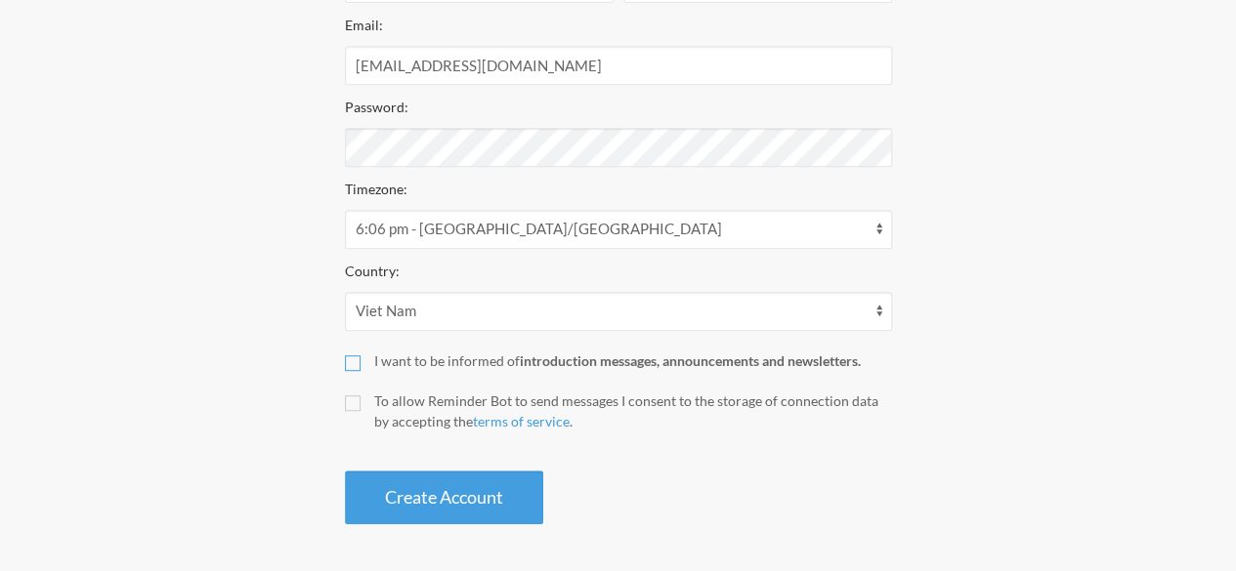
click at [350, 360] on input "I want to be informed of introduction messages, announcements and newsletters." at bounding box center [353, 364] width 16 height 16
checkbox input "true"
click at [342, 396] on div "Create your Account Your reminder is scheduled and your trial will start once a…" at bounding box center [618, 171] width 586 height 727
click at [351, 408] on input "To allow Reminder Bot to send messages I consent to the storage of connection d…" at bounding box center [353, 404] width 16 height 16
checkbox input "true"
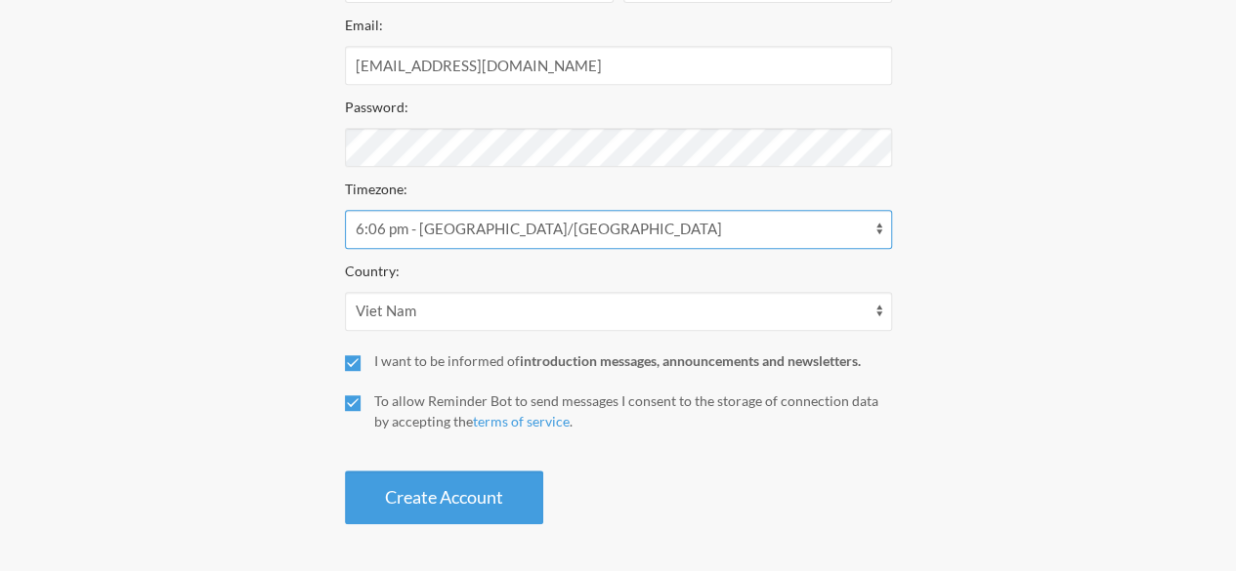
click at [567, 224] on select "12:06 am - Pacific/Apia 12:06 am - Pacific/Enderbury 12:06 am - Pacific/Fakaofo…" at bounding box center [618, 229] width 547 height 39
select select "Asia/Ho_Chi_Minh"
click at [345, 210] on select "12:06 am - Pacific/Apia 12:06 am - Pacific/Enderbury 12:06 am - Pacific/Fakaofo…" at bounding box center [618, 229] width 547 height 39
click at [437, 503] on button "Create Account" at bounding box center [444, 498] width 198 height 54
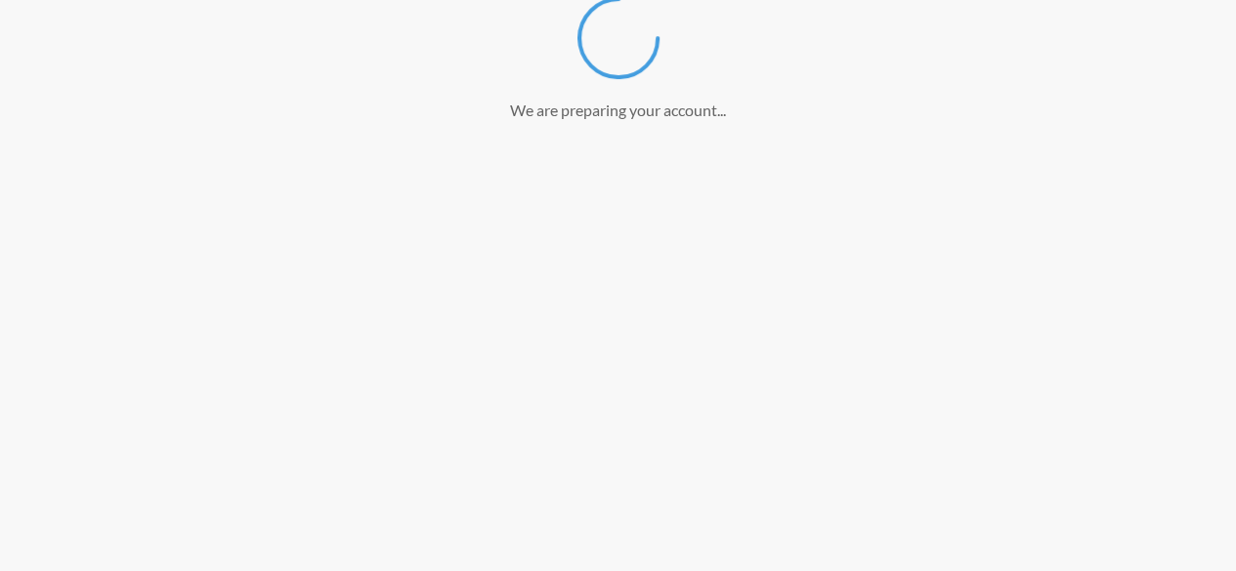
scroll to position [368, 0]
